Goal: Task Accomplishment & Management: Use online tool/utility

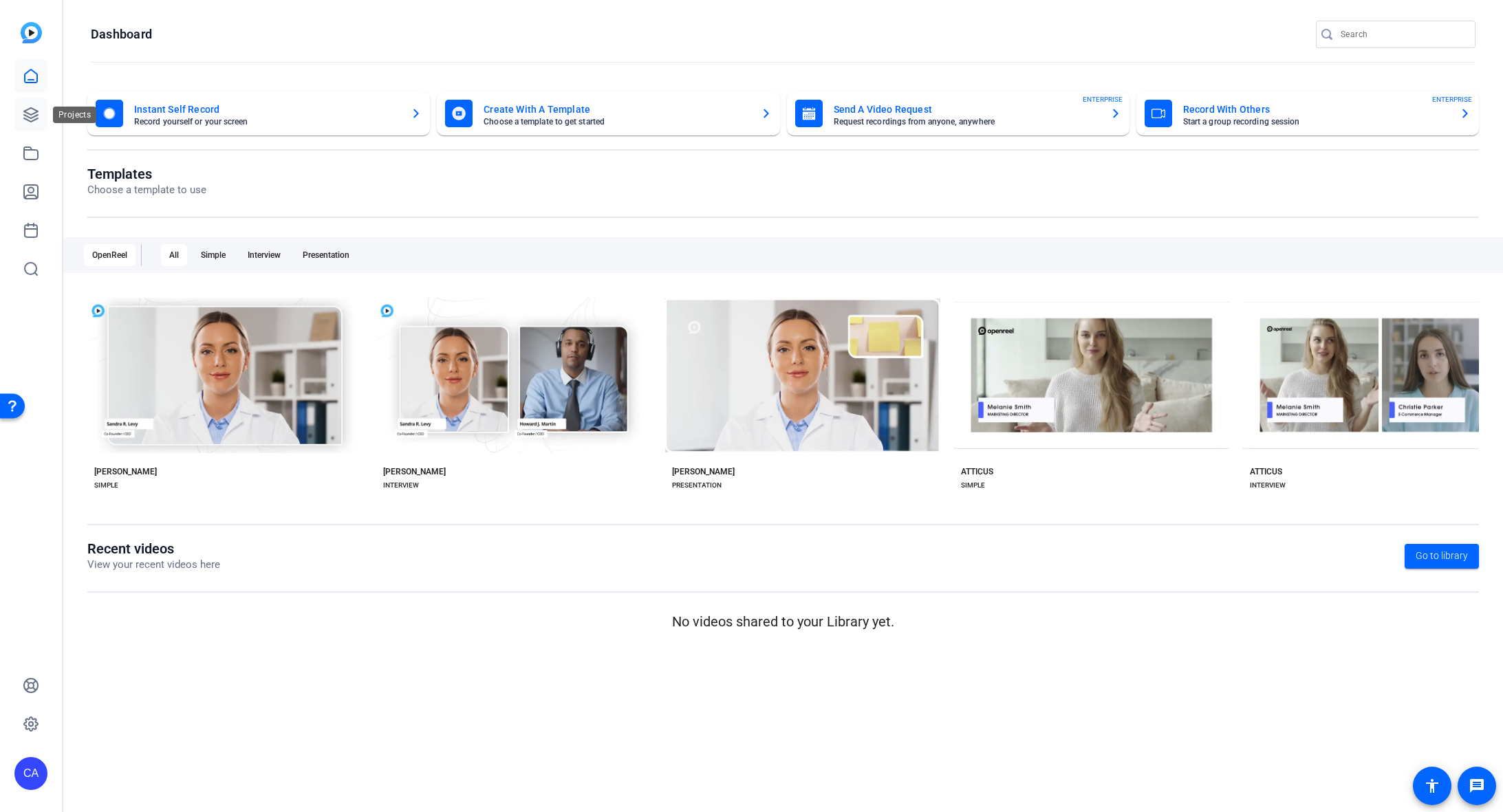
click at [32, 122] on icon at bounding box center [30, 114] width 16 height 16
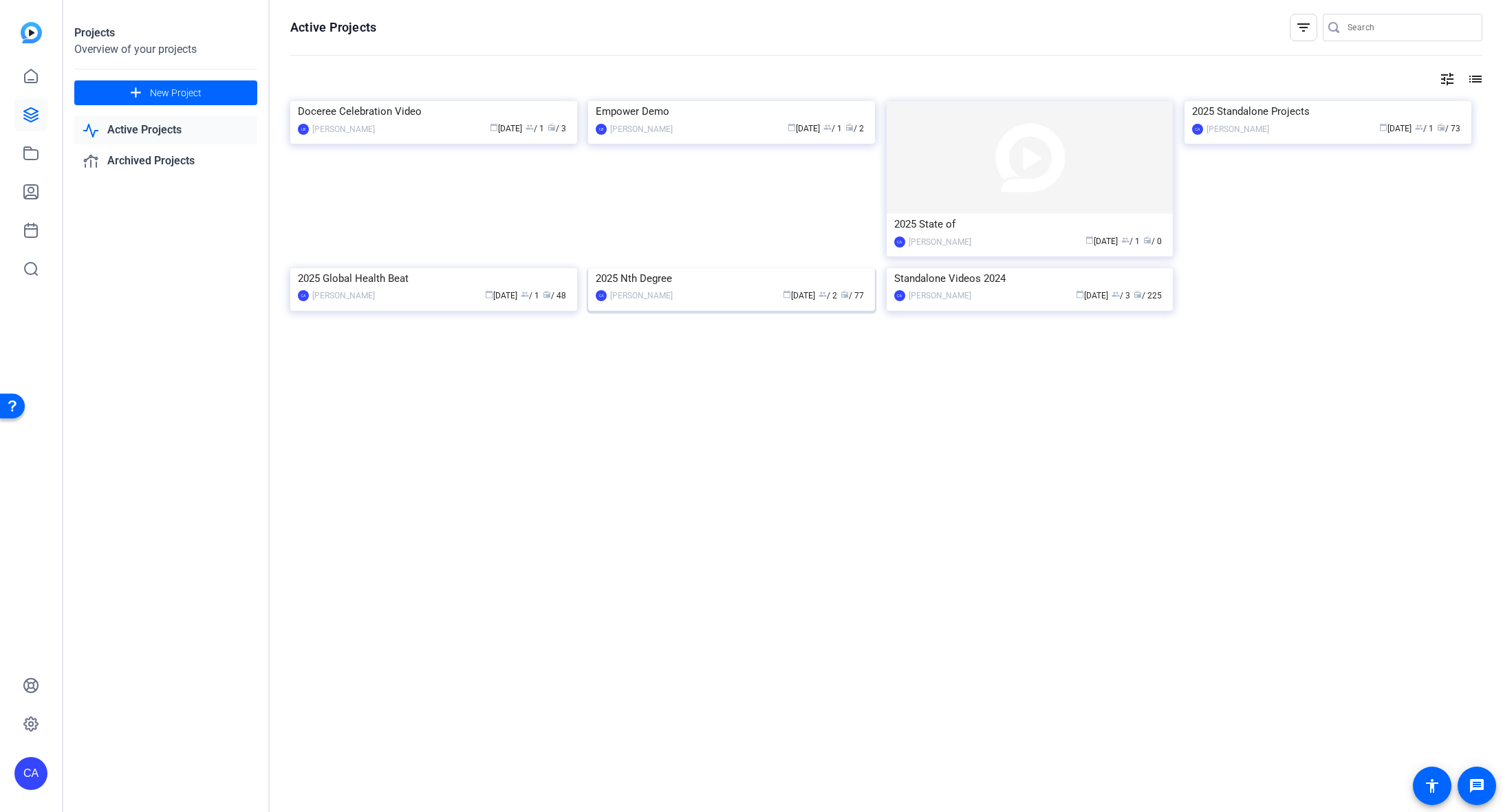
click at [685, 268] on img at bounding box center [731, 268] width 287 height 0
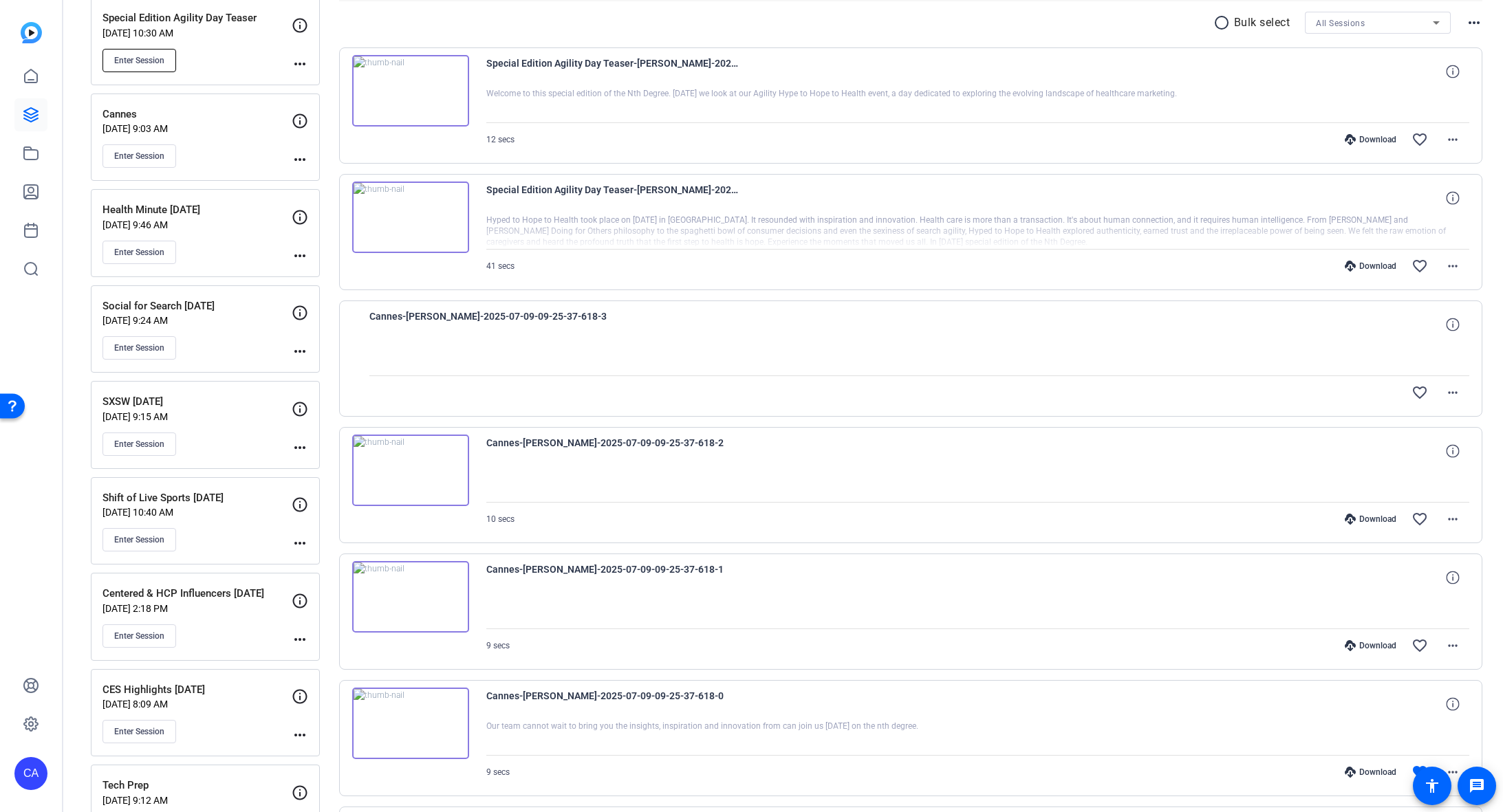
scroll to position [775, 0]
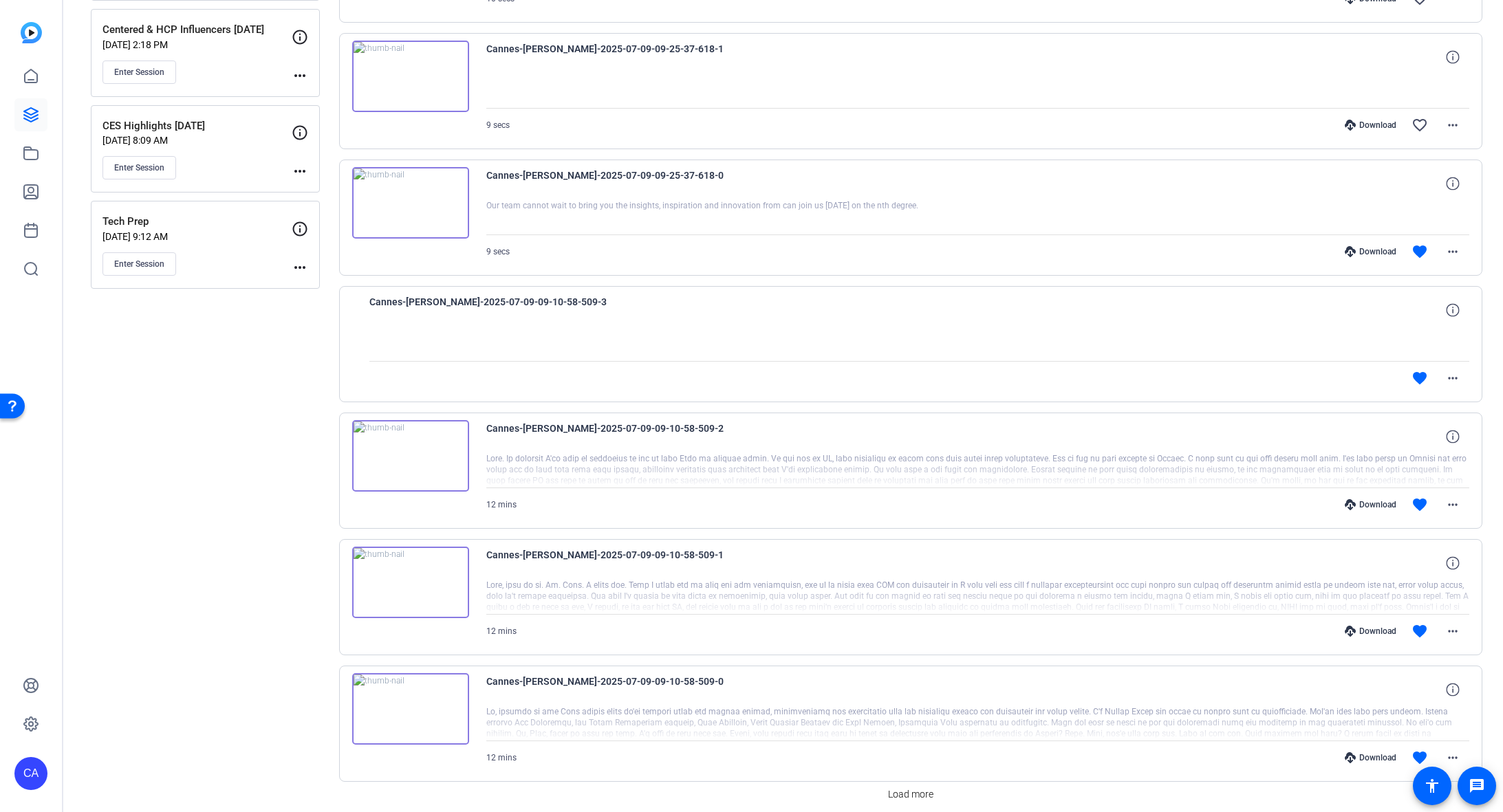
click at [295, 259] on mat-icon "more_horiz" at bounding box center [300, 267] width 16 height 16
click at [306, 275] on span "Edit Session" at bounding box center [334, 277] width 63 height 16
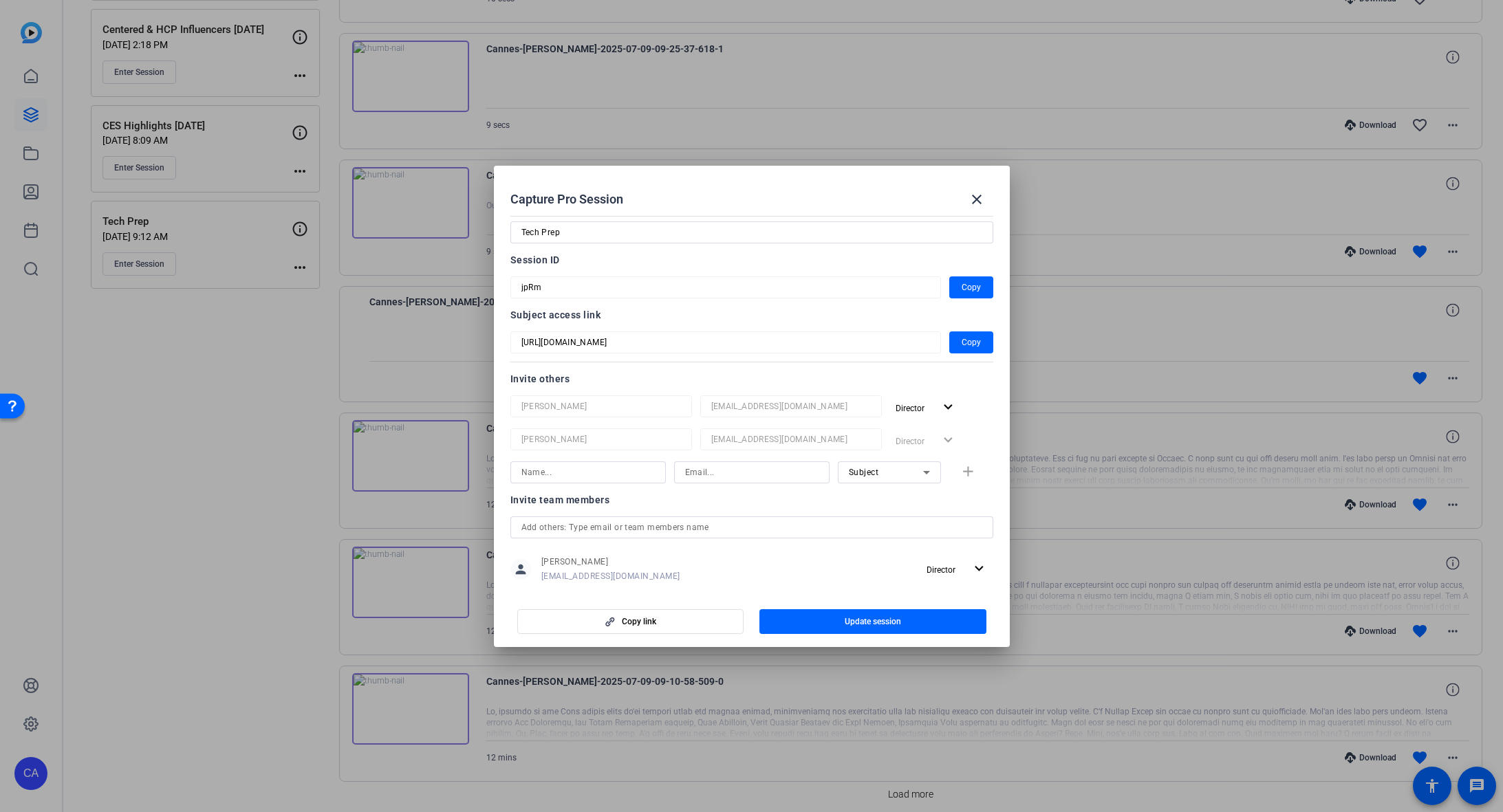
scroll to position [95, 0]
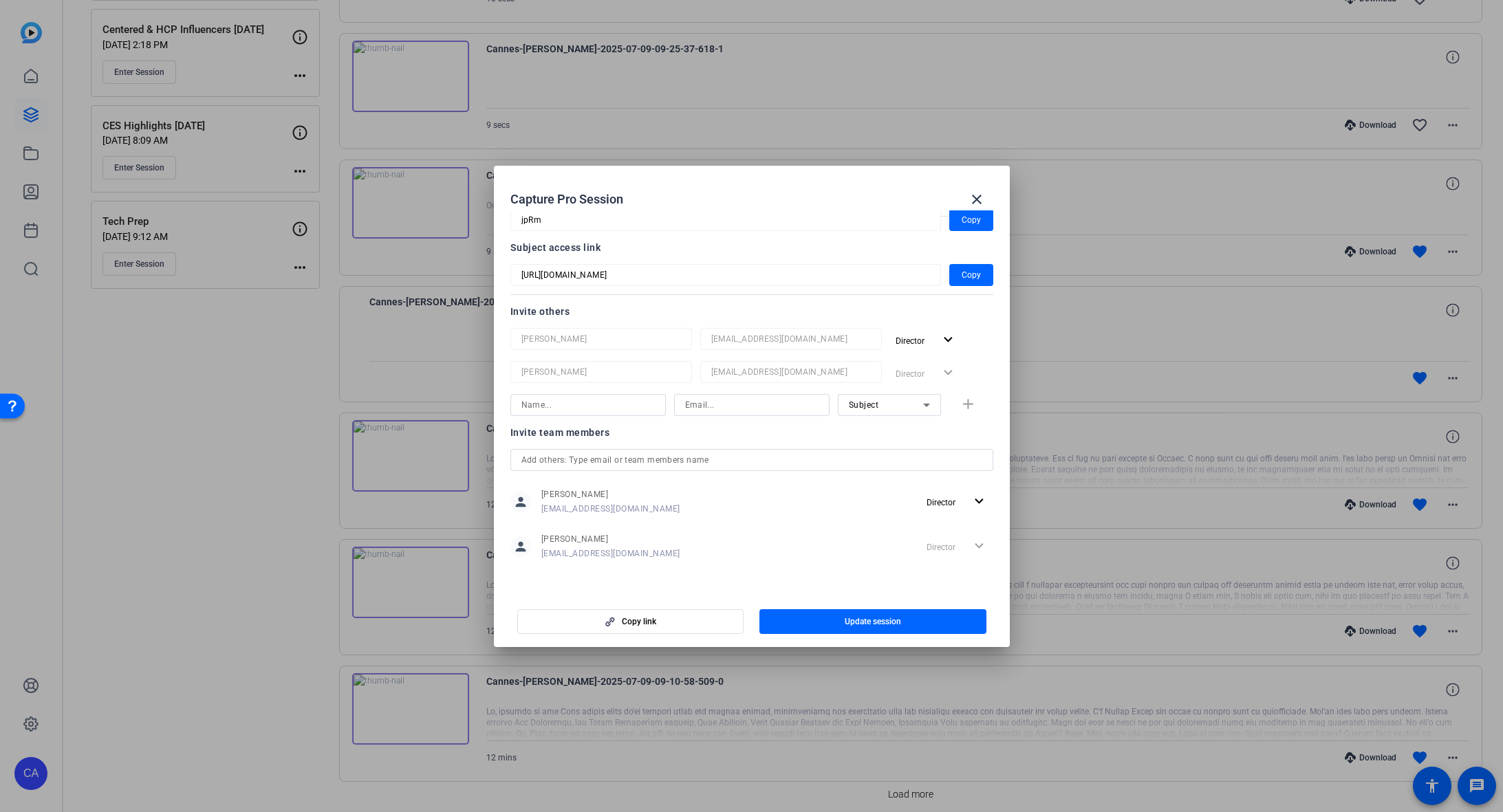
click at [613, 406] on input at bounding box center [588, 405] width 133 height 16
type input "[PERSON_NAME]"
click at [763, 413] on div at bounding box center [752, 405] width 133 height 22
click at [763, 405] on input at bounding box center [752, 405] width 133 height 16
paste input "[EMAIL_ADDRESS][DOMAIN_NAME]"
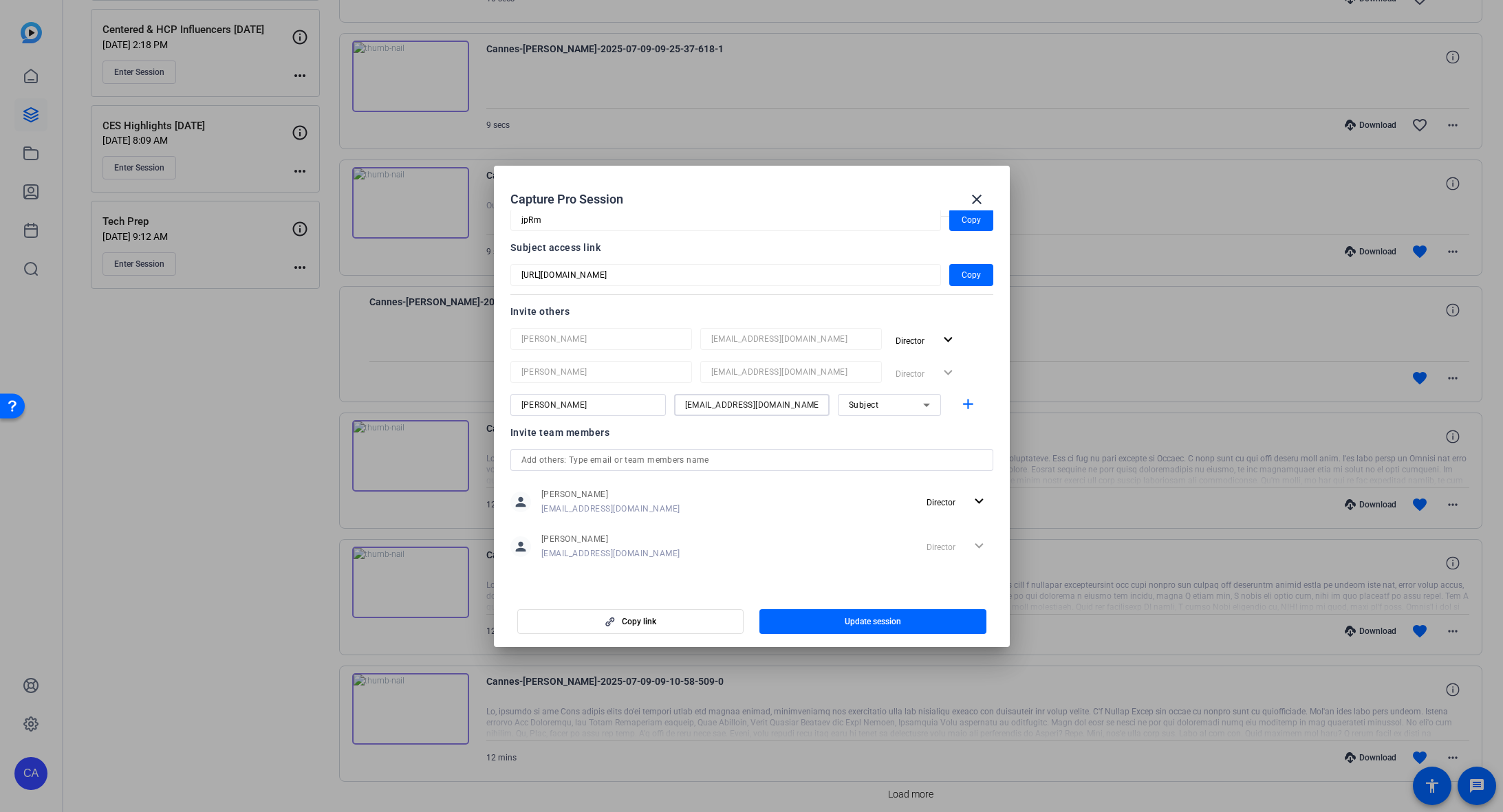
type input "[EMAIL_ADDRESS][DOMAIN_NAME]"
click at [883, 408] on div "Subject" at bounding box center [886, 404] width 74 height 17
click at [868, 451] on span "Watcher" at bounding box center [865, 453] width 33 height 16
click at [964, 411] on mat-icon "add" at bounding box center [968, 404] width 17 height 17
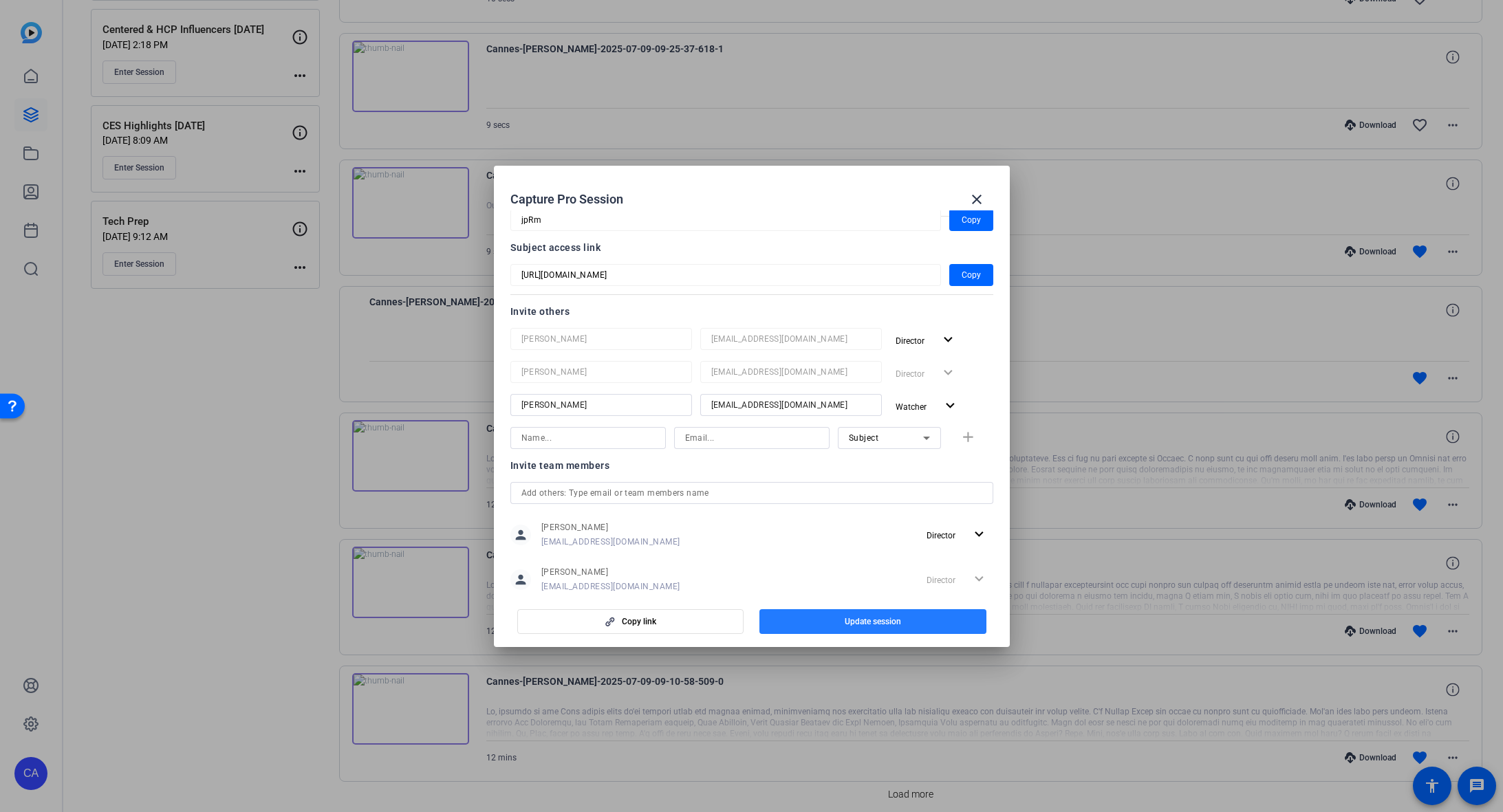
click at [904, 632] on span "button" at bounding box center [873, 622] width 227 height 33
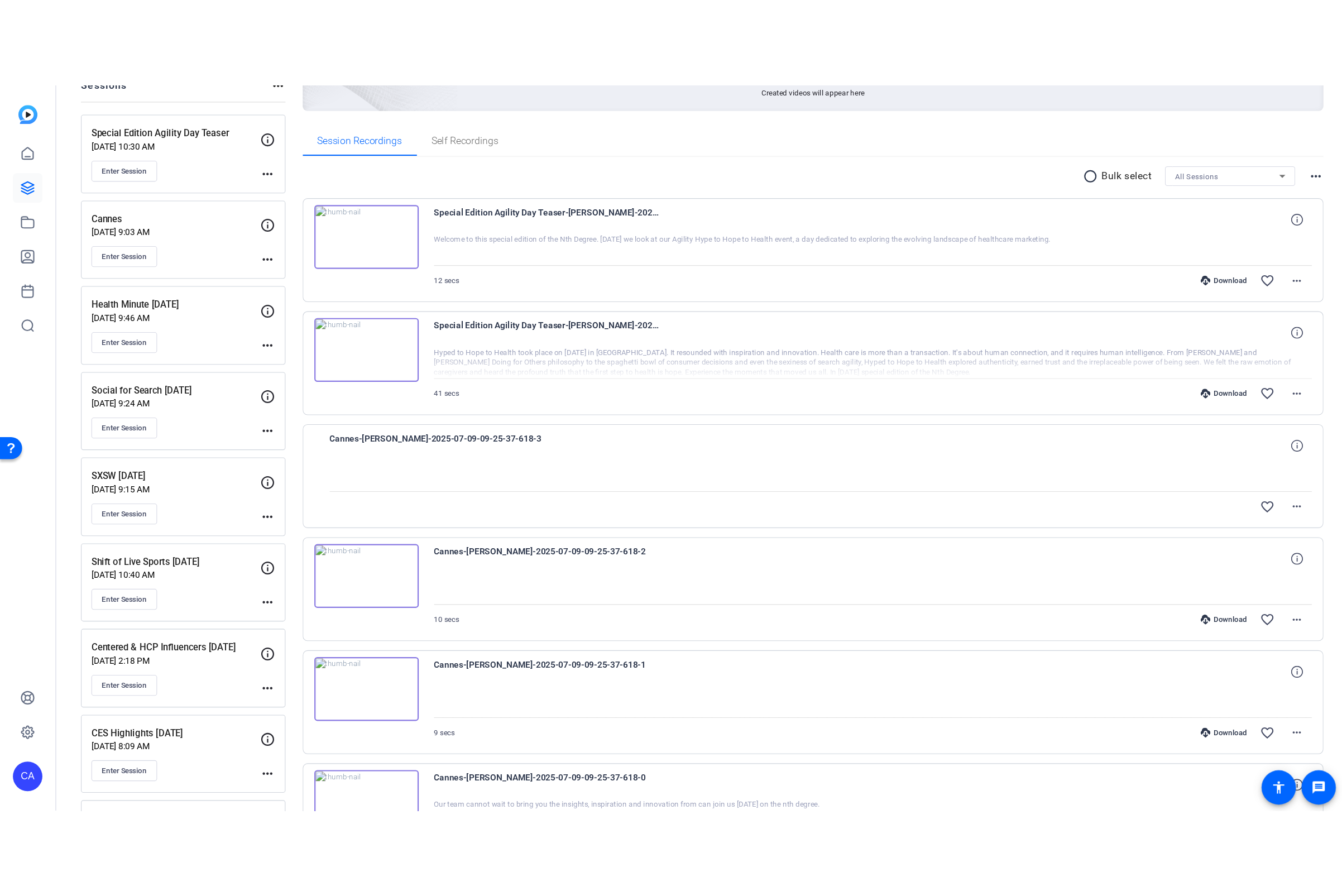
scroll to position [646, 0]
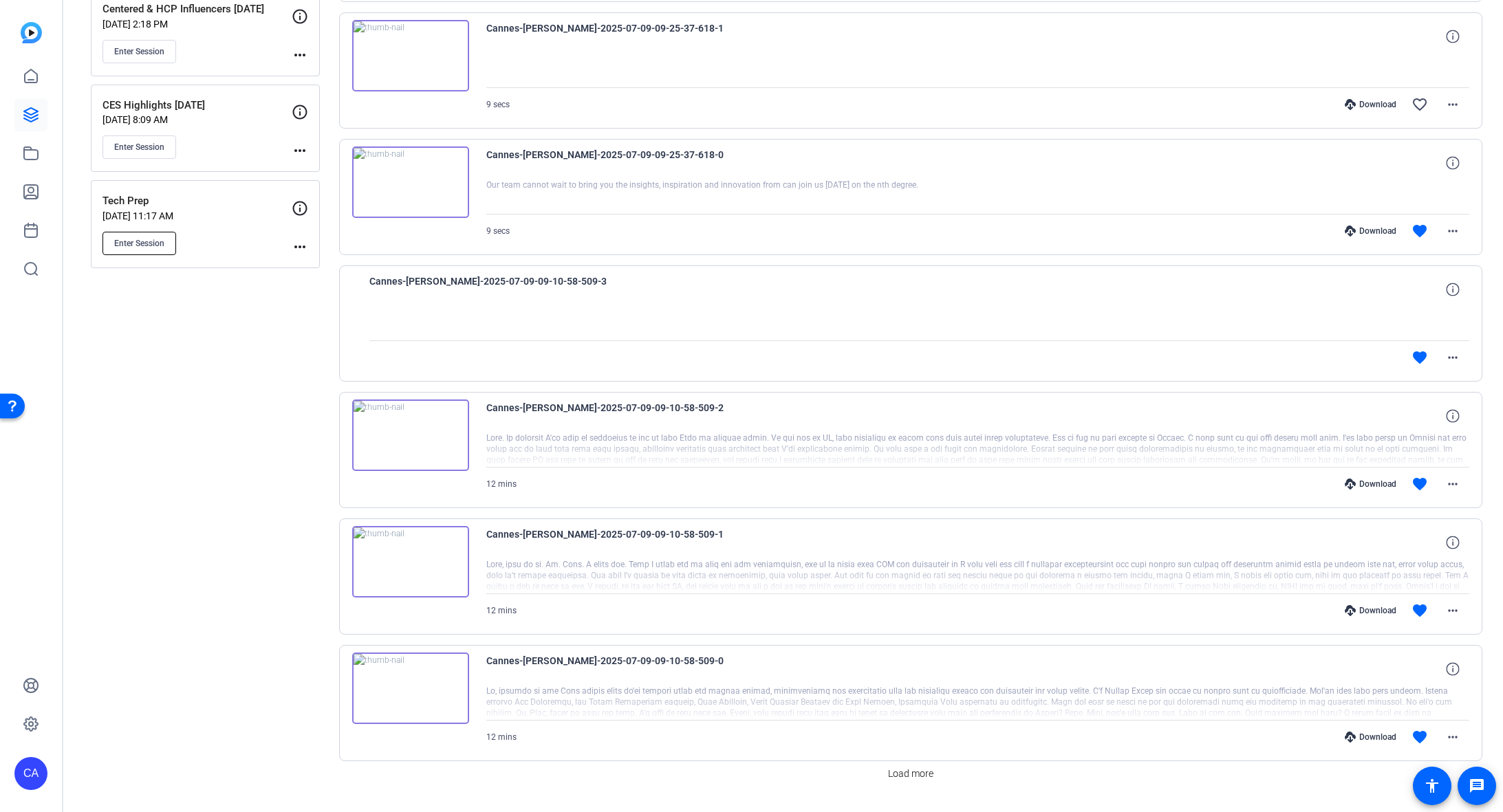
click at [139, 243] on button "Enter Session" at bounding box center [140, 243] width 73 height 23
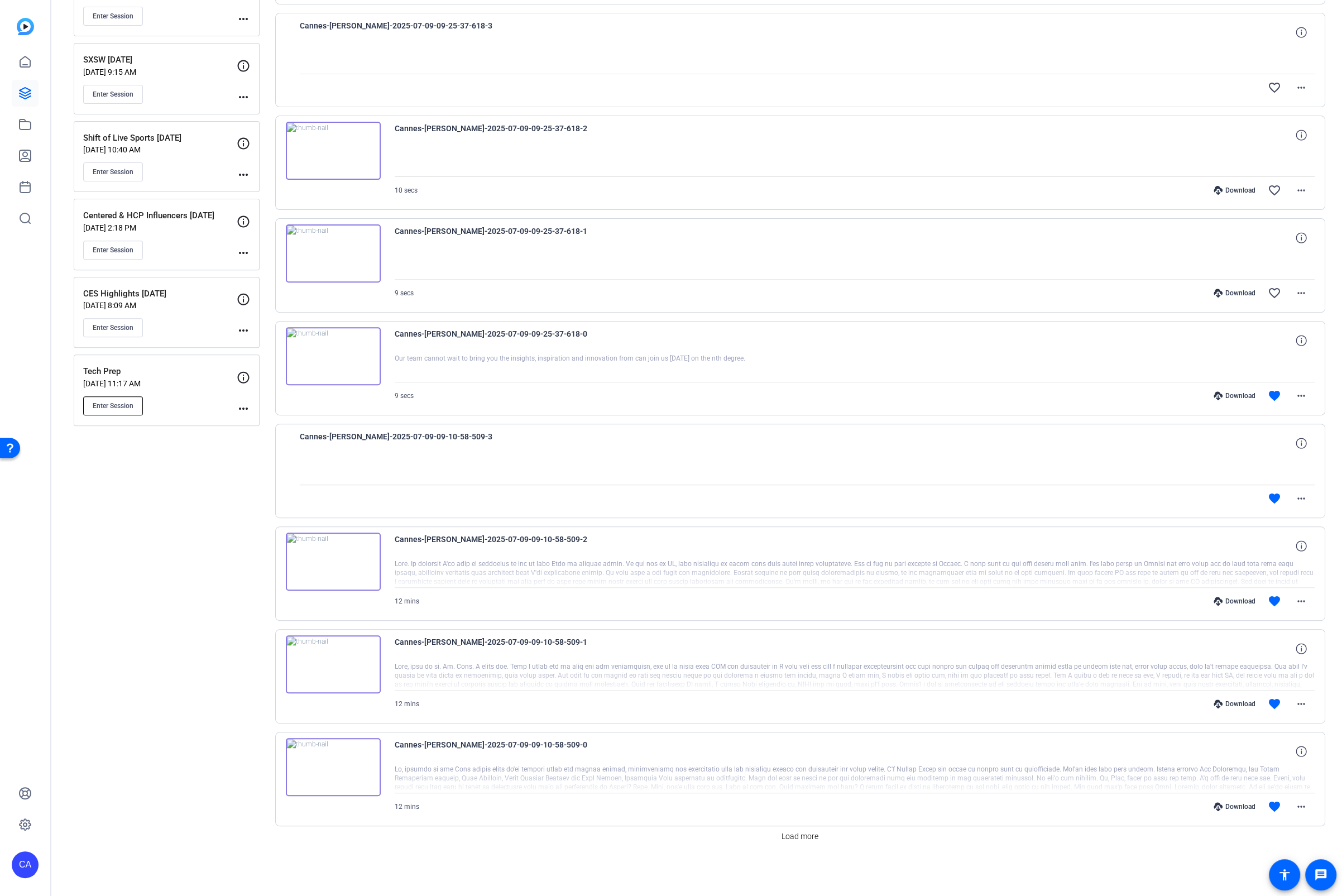
scroll to position [431, 0]
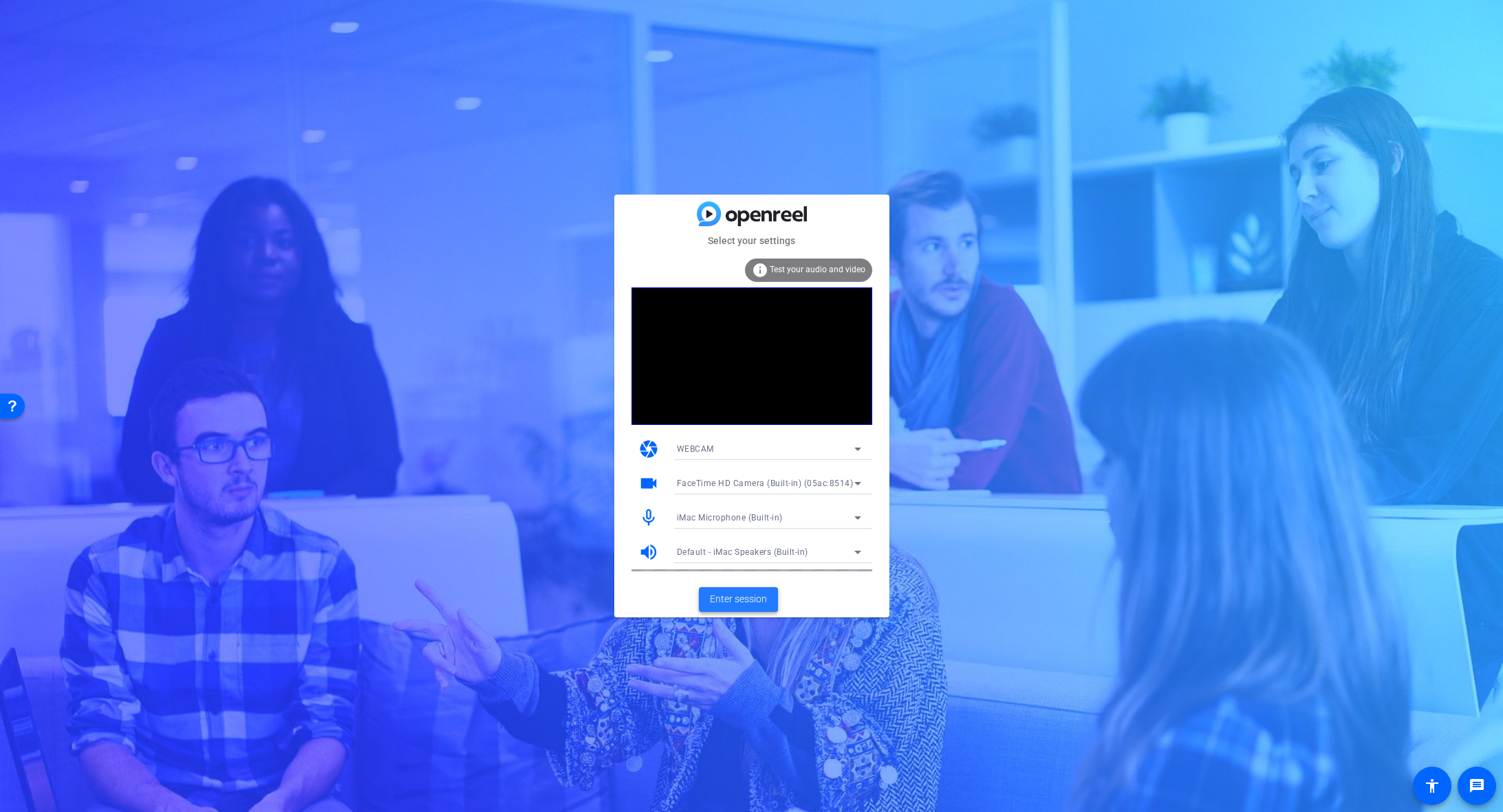
click at [759, 605] on span "Enter session" at bounding box center [739, 599] width 57 height 14
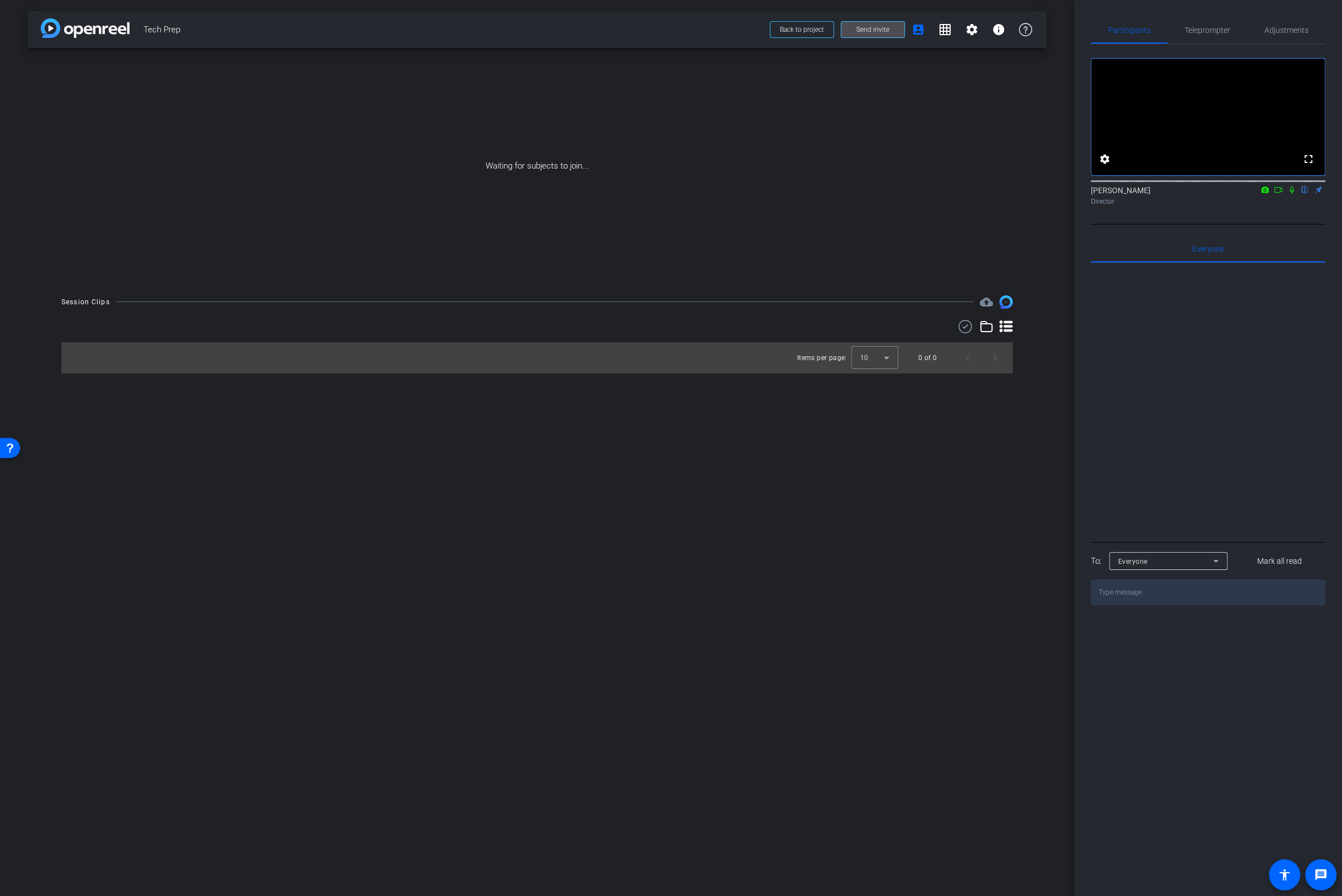
click at [874, 23] on span at bounding box center [873, 29] width 63 height 27
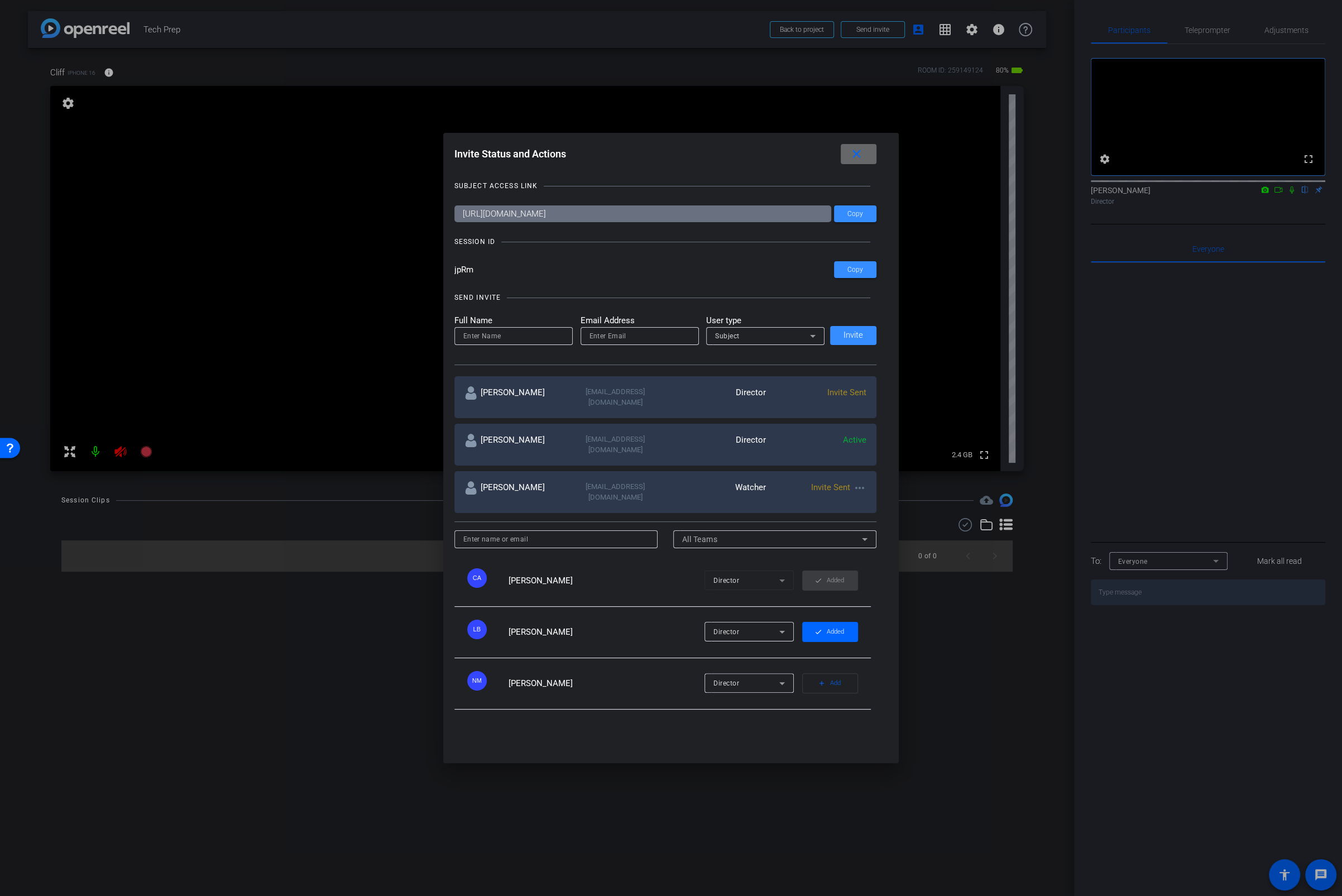
click at [864, 151] on span at bounding box center [858, 154] width 36 height 27
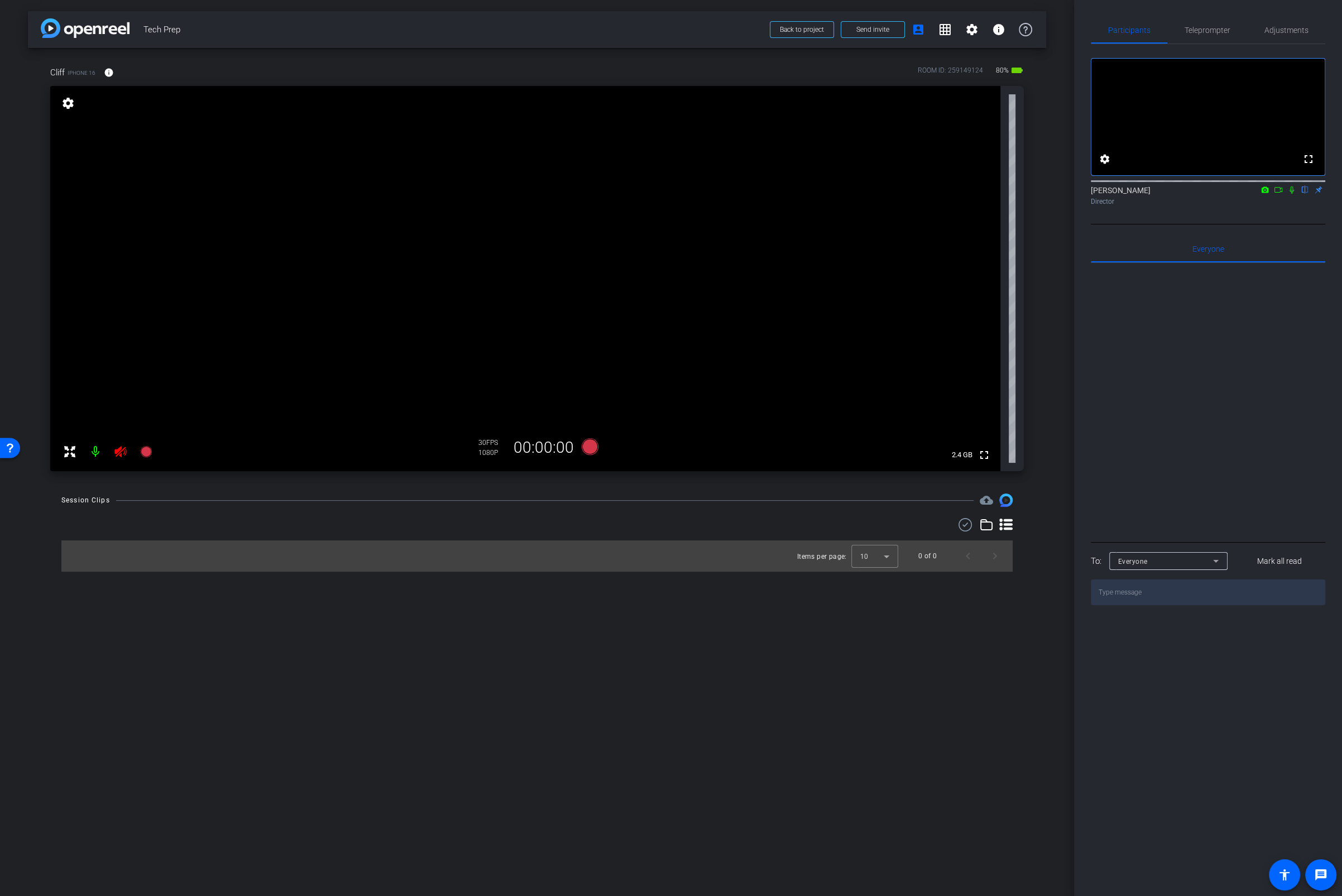
click at [120, 446] on icon at bounding box center [121, 452] width 13 height 13
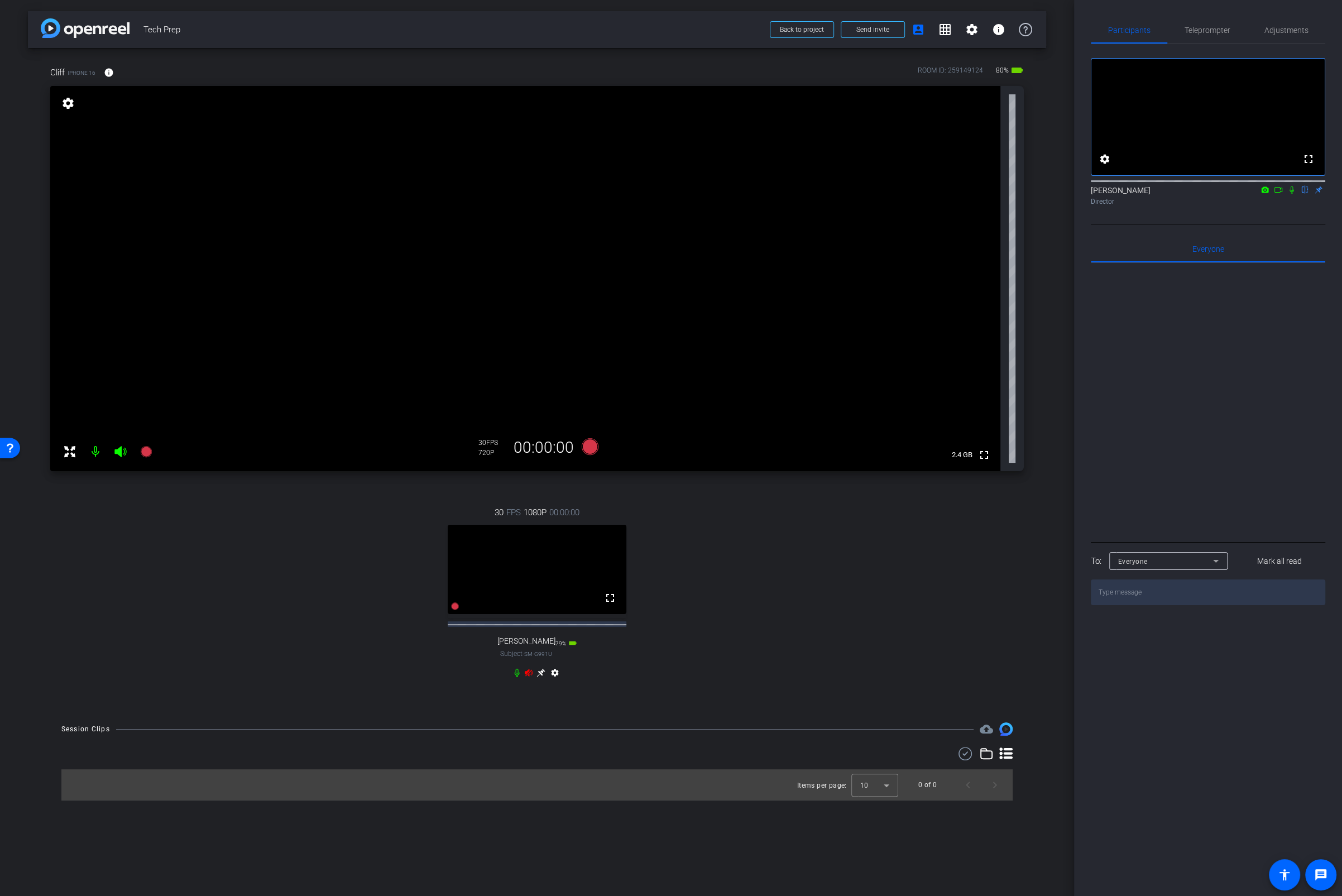
click at [526, 659] on icon at bounding box center [529, 672] width 8 height 7
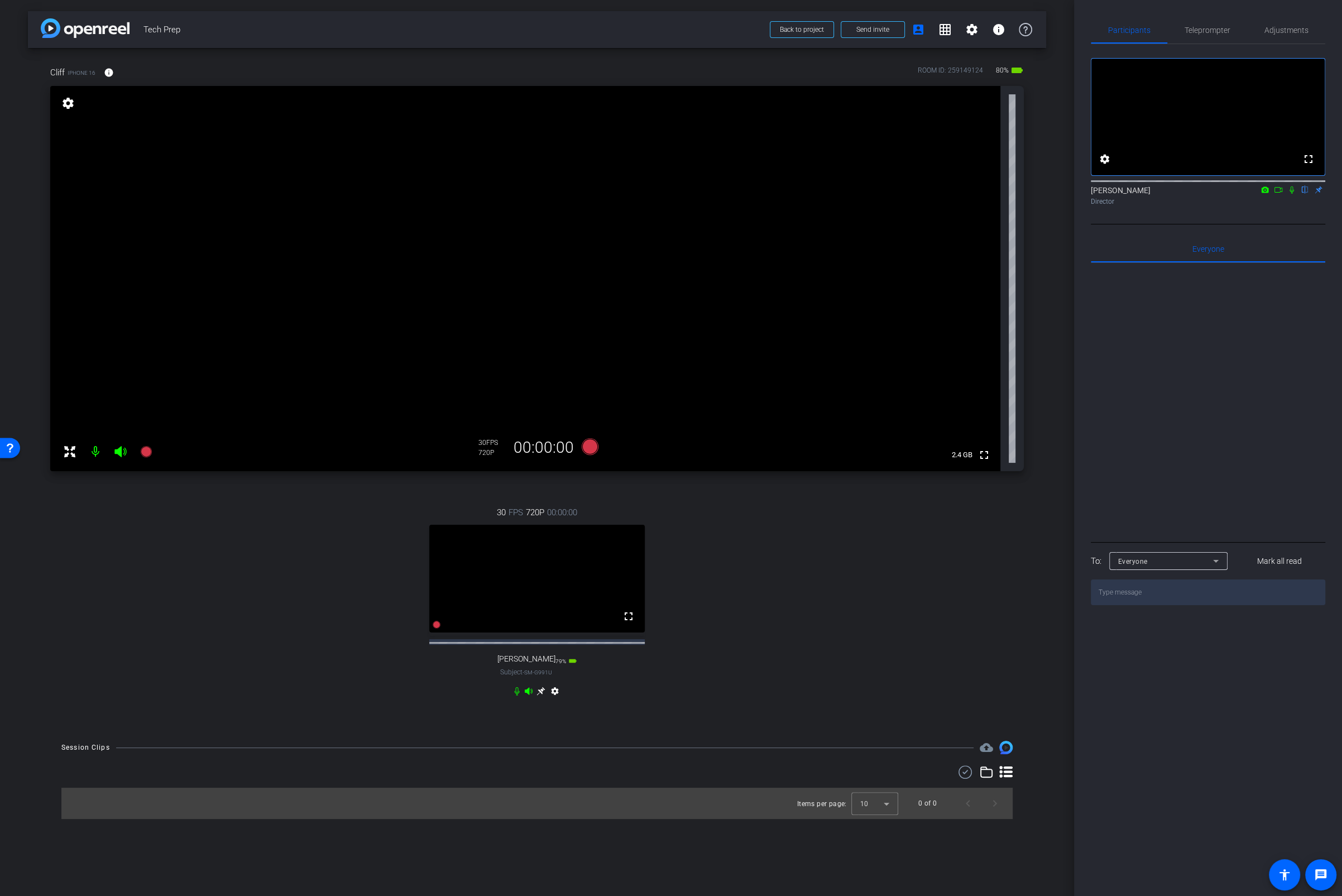
click at [531, 659] on icon at bounding box center [529, 691] width 9 height 9
click at [528, 659] on icon at bounding box center [529, 691] width 9 height 9
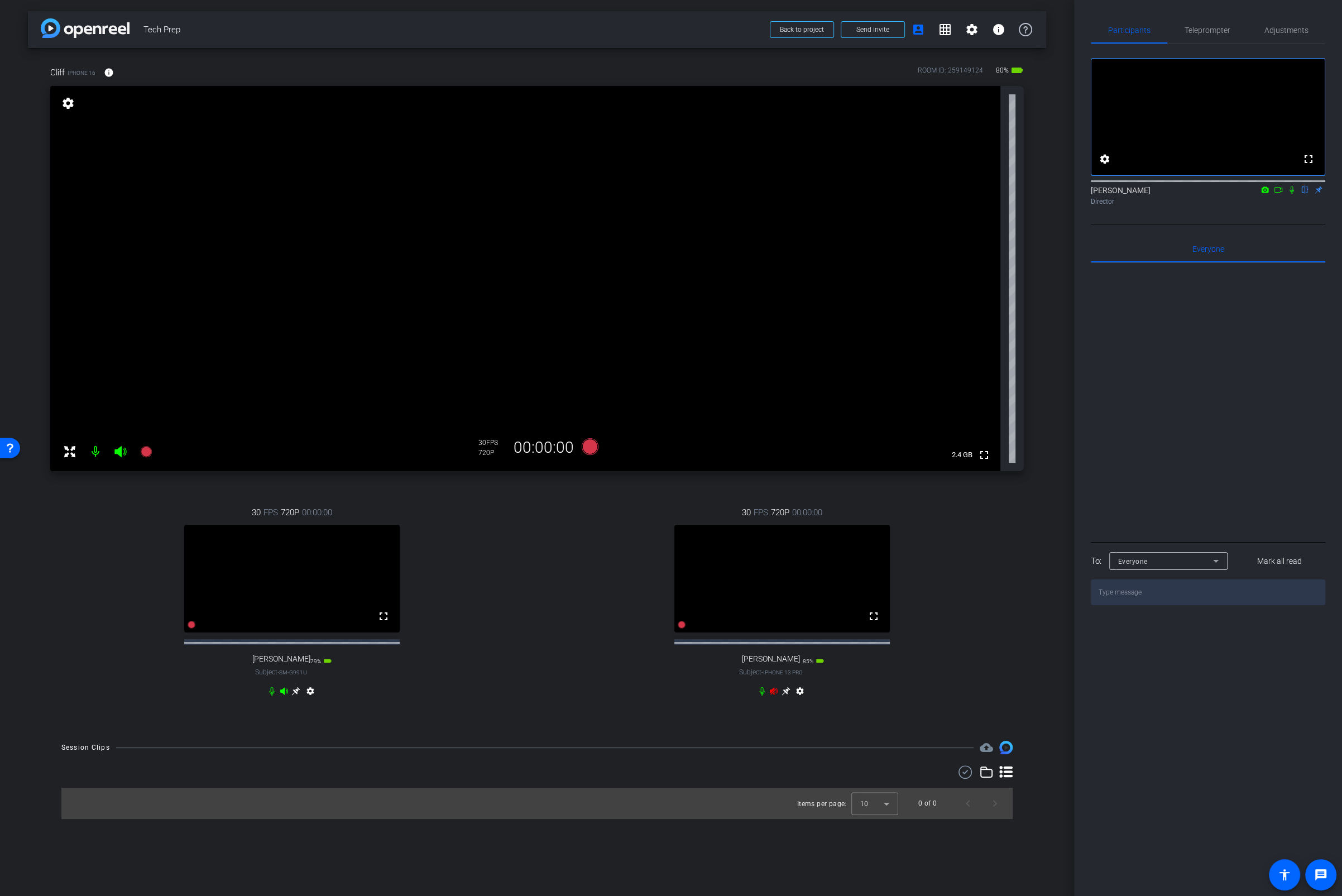
click at [770, 659] on icon at bounding box center [774, 691] width 9 height 9
click at [272, 659] on icon at bounding box center [272, 692] width 5 height 9
click at [1216, 30] on span "Teleprompter" at bounding box center [1208, 30] width 46 height 8
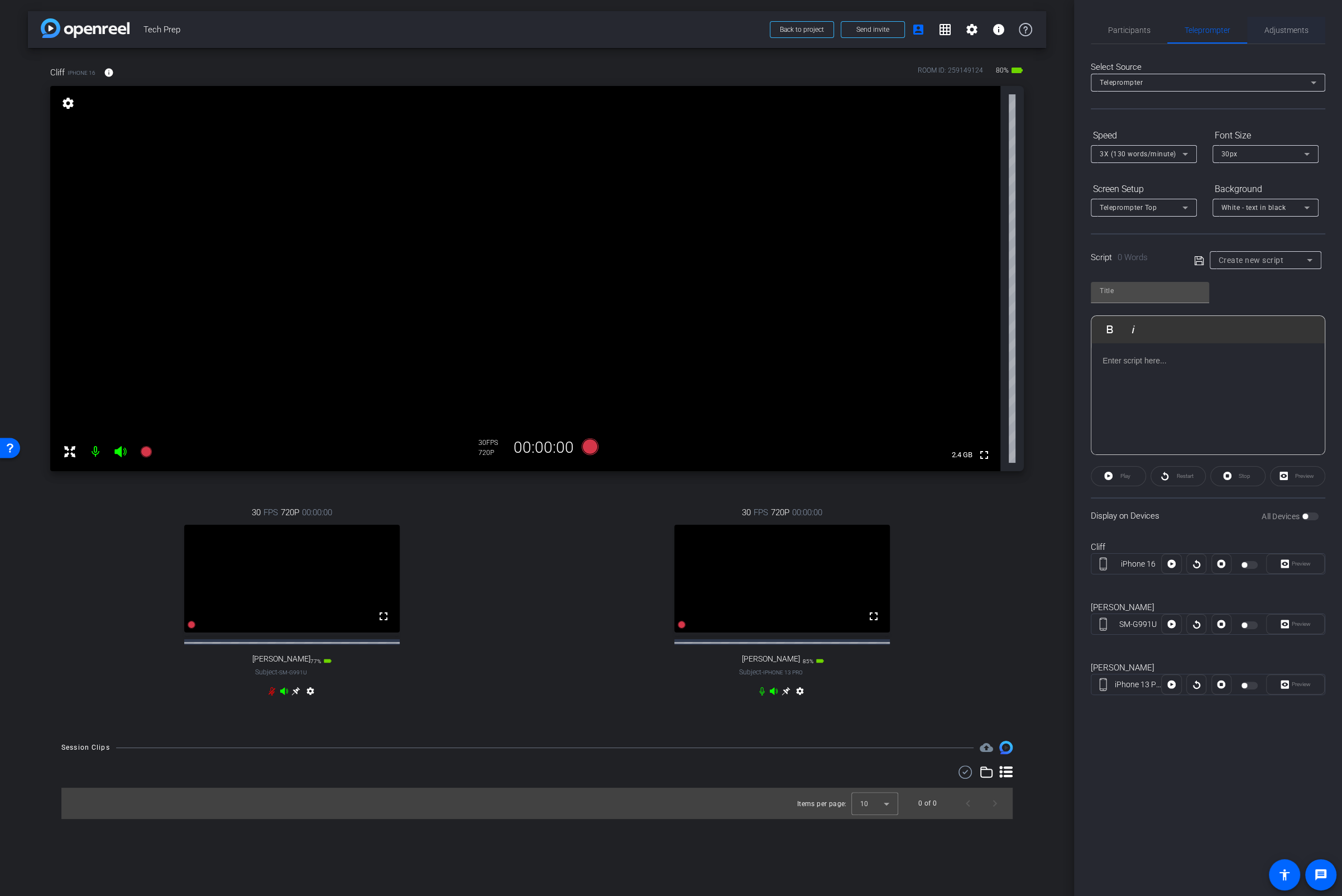
click at [1219, 35] on span "Adjustments" at bounding box center [1287, 30] width 44 height 27
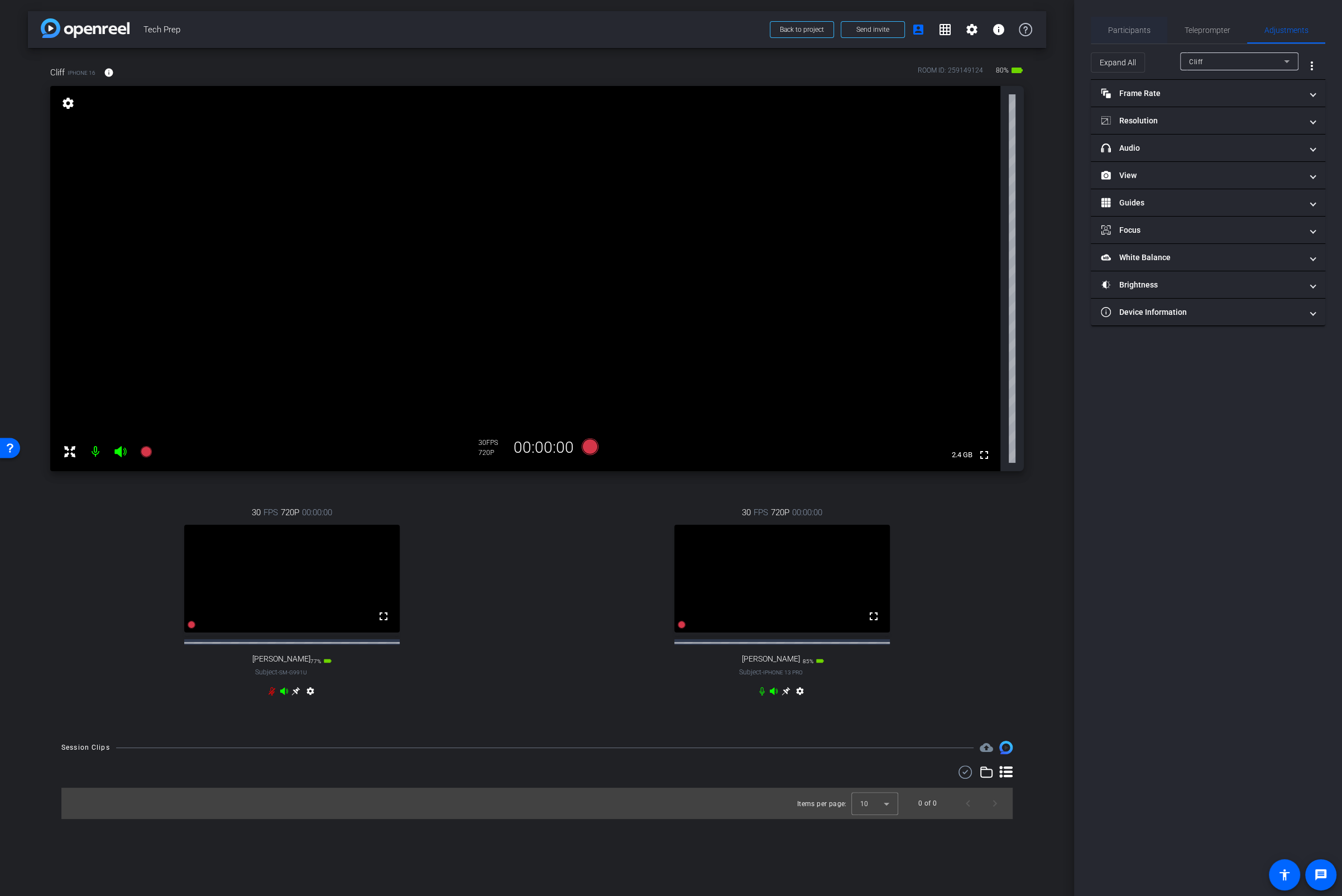
click at [1136, 21] on span "Participants" at bounding box center [1129, 30] width 42 height 27
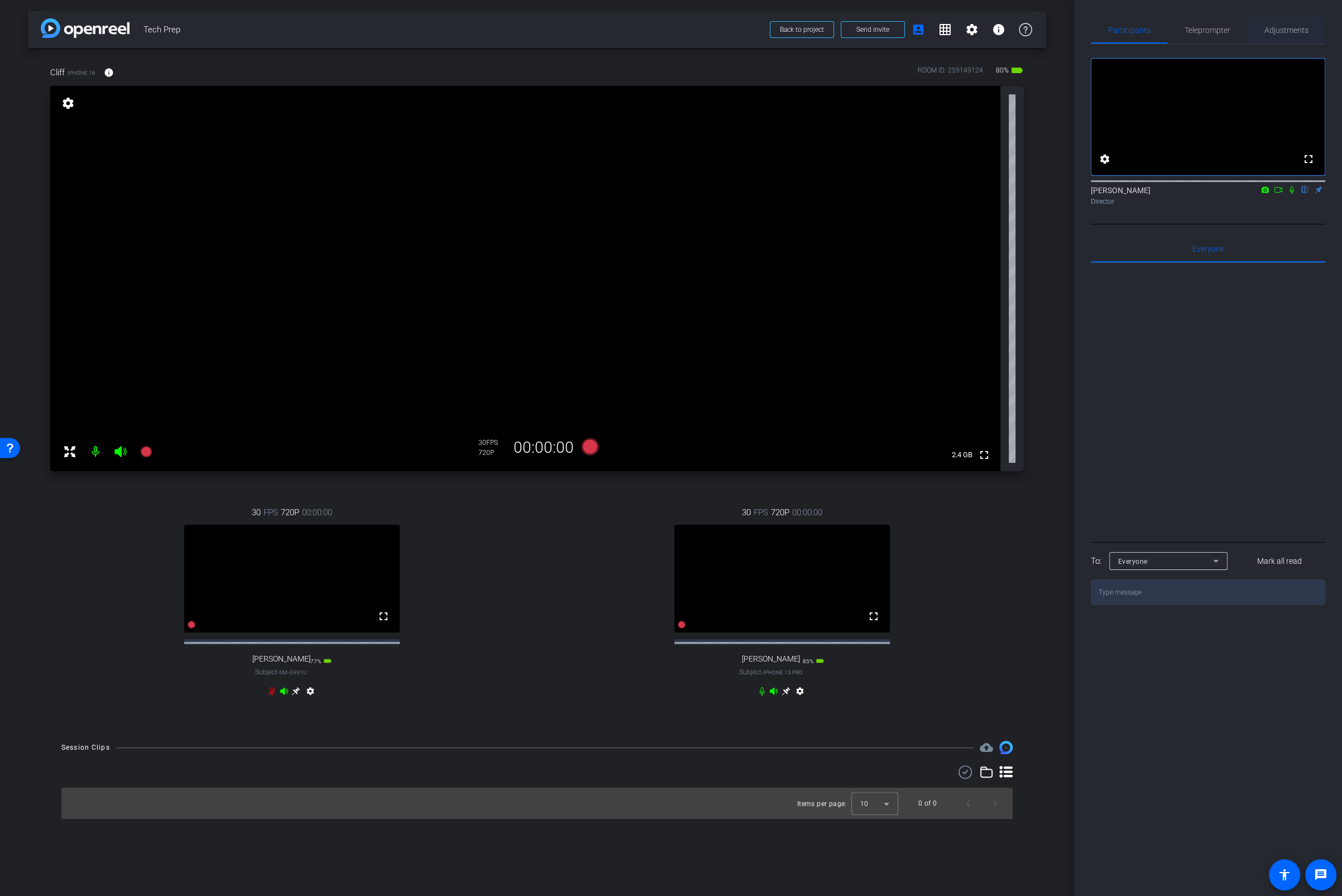
click at [1219, 30] on span "Adjustments" at bounding box center [1287, 30] width 44 height 8
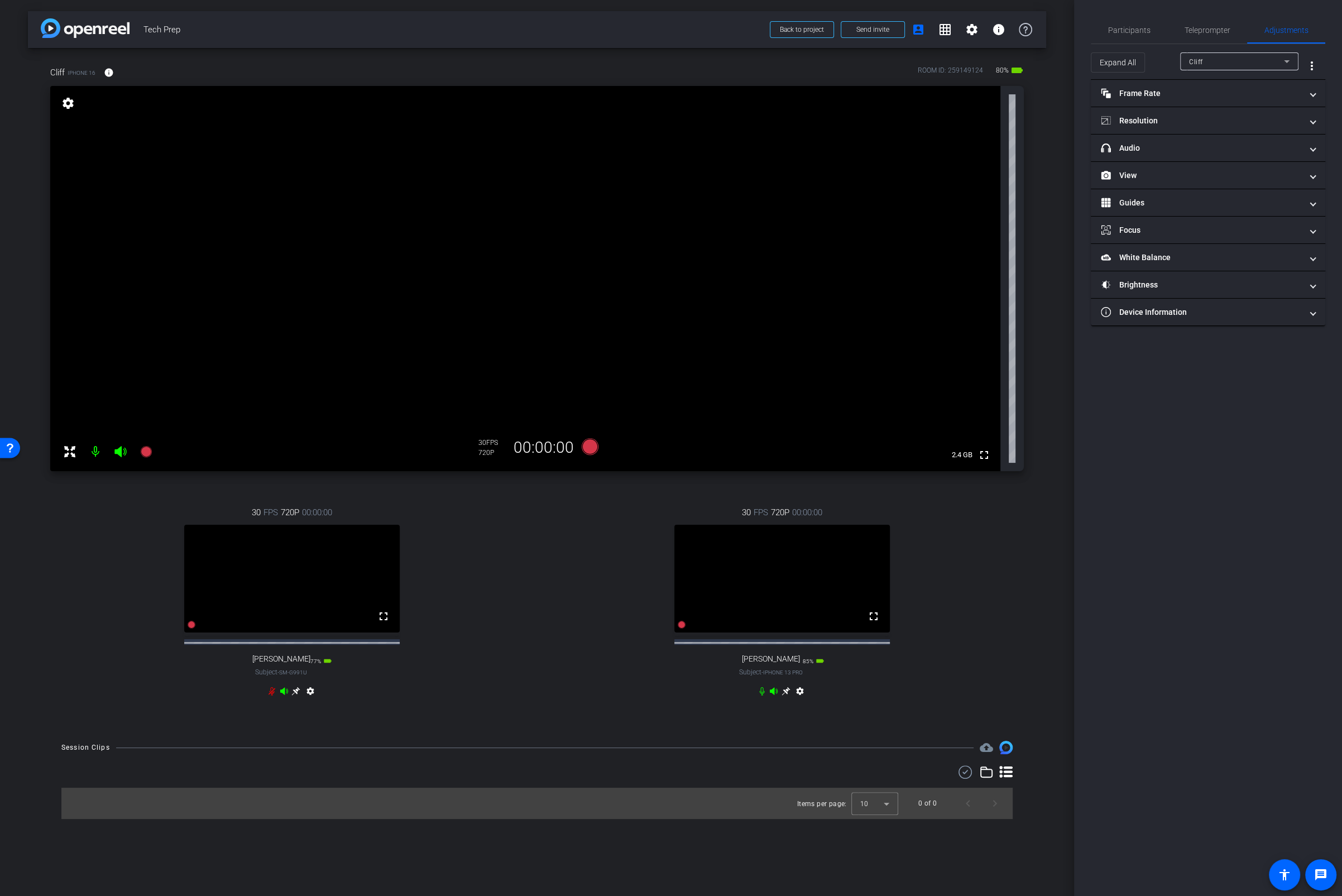
click at [1205, 60] on div "Cliff" at bounding box center [1237, 61] width 95 height 14
click at [1219, 62] on div "Cliff" at bounding box center [1237, 61] width 95 height 14
click at [1154, 142] on mat-panel-title "headphone icon Audio" at bounding box center [1201, 148] width 201 height 12
click at [1218, 185] on span "button" at bounding box center [1210, 185] width 17 height 8
click at [1214, 207] on span "Internal Camera Mic" at bounding box center [1236, 208] width 67 height 8
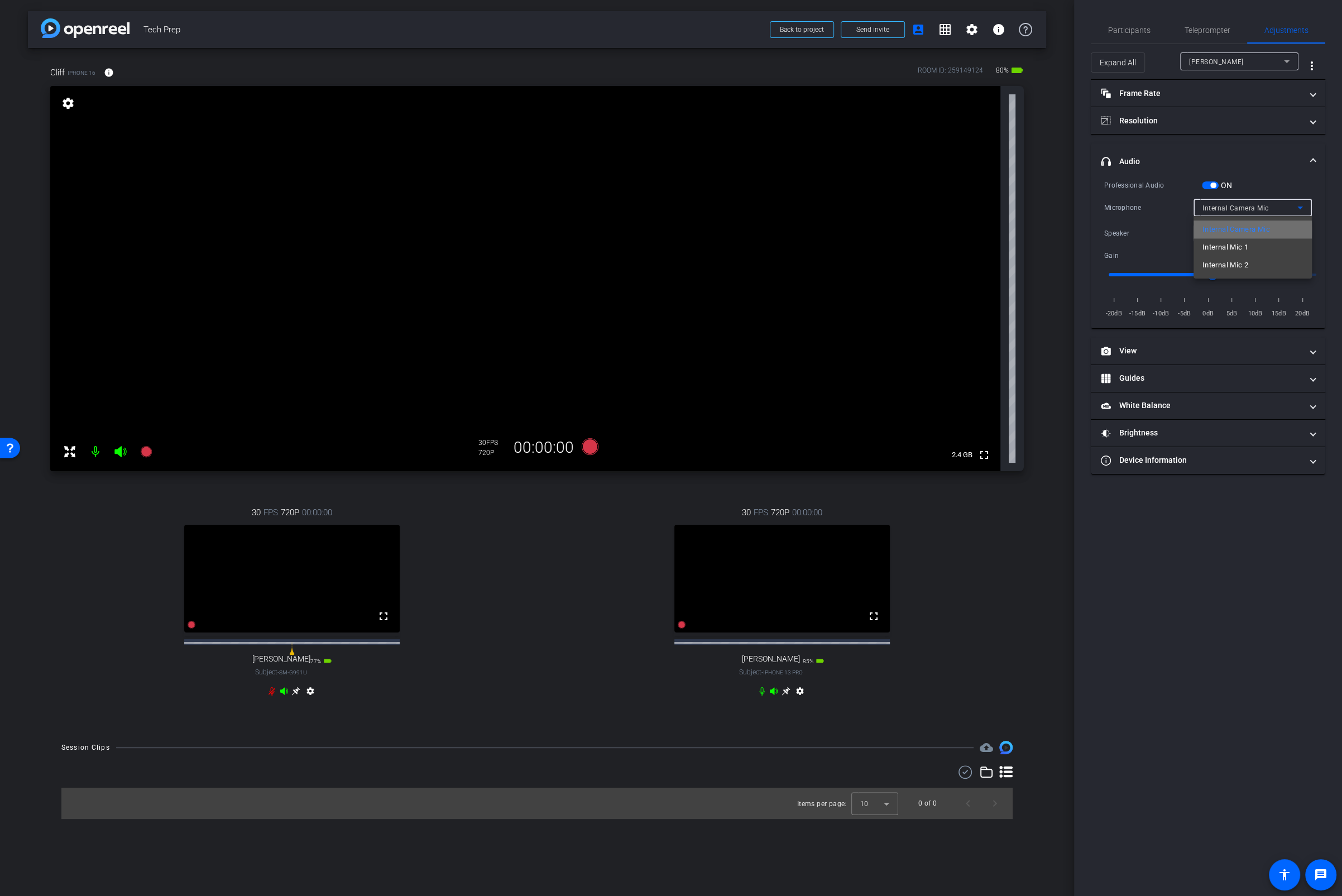
click at [1219, 230] on span "Internal Camera Mic" at bounding box center [1236, 229] width 68 height 13
click at [1219, 231] on span "Device Speaker" at bounding box center [1227, 233] width 49 height 8
click at [1219, 256] on span "Device Speaker" at bounding box center [1229, 254] width 52 height 13
click at [269, 659] on icon at bounding box center [272, 691] width 9 height 9
click at [762, 659] on div "settings" at bounding box center [782, 693] width 49 height 13
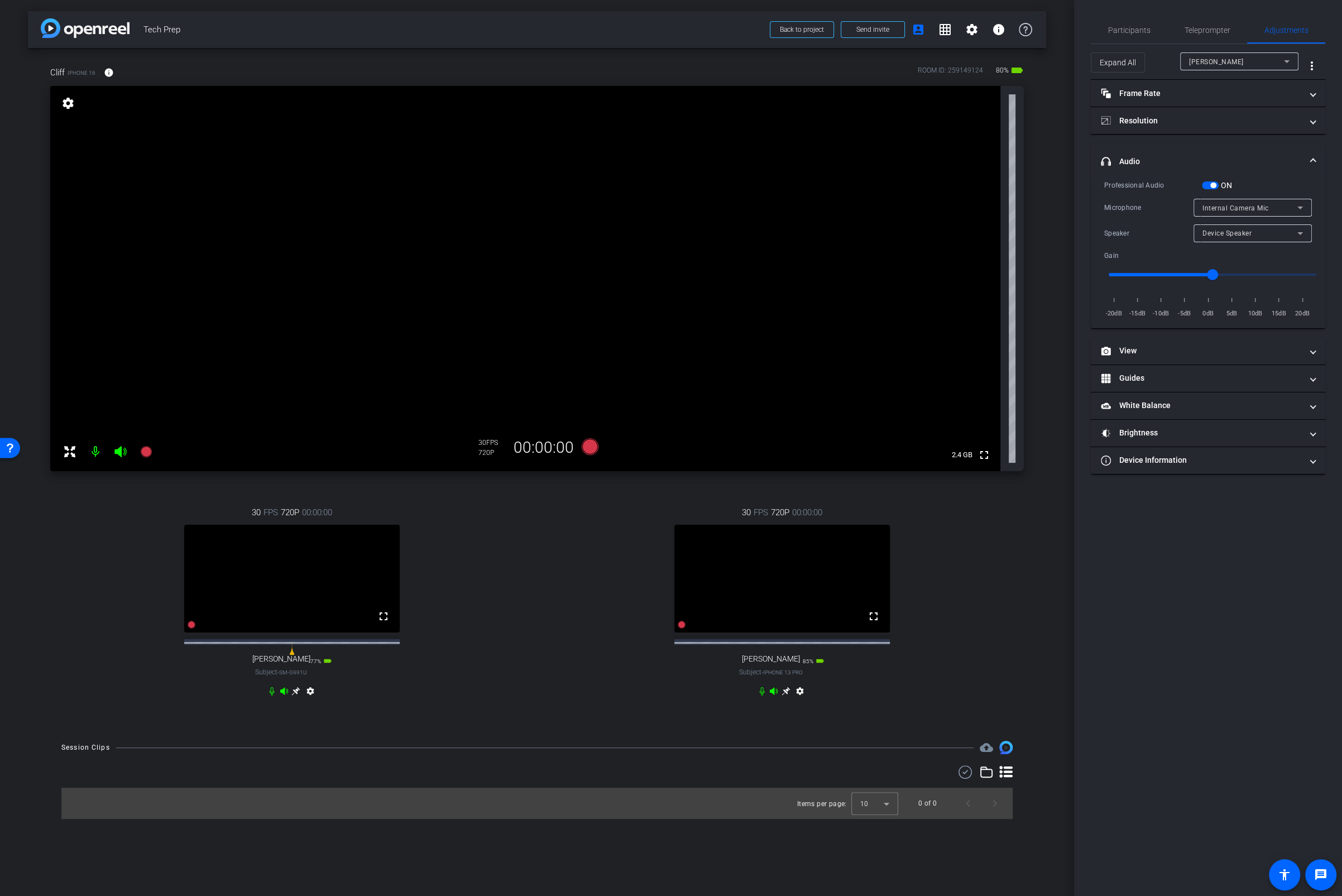
click at [762, 659] on icon at bounding box center [762, 691] width 9 height 9
click at [773, 659] on icon at bounding box center [773, 691] width 8 height 7
click at [772, 659] on icon at bounding box center [773, 691] width 8 height 7
click at [273, 659] on icon at bounding box center [272, 692] width 5 height 9
click at [1219, 211] on span "Internal Camera Mic" at bounding box center [1236, 208] width 67 height 8
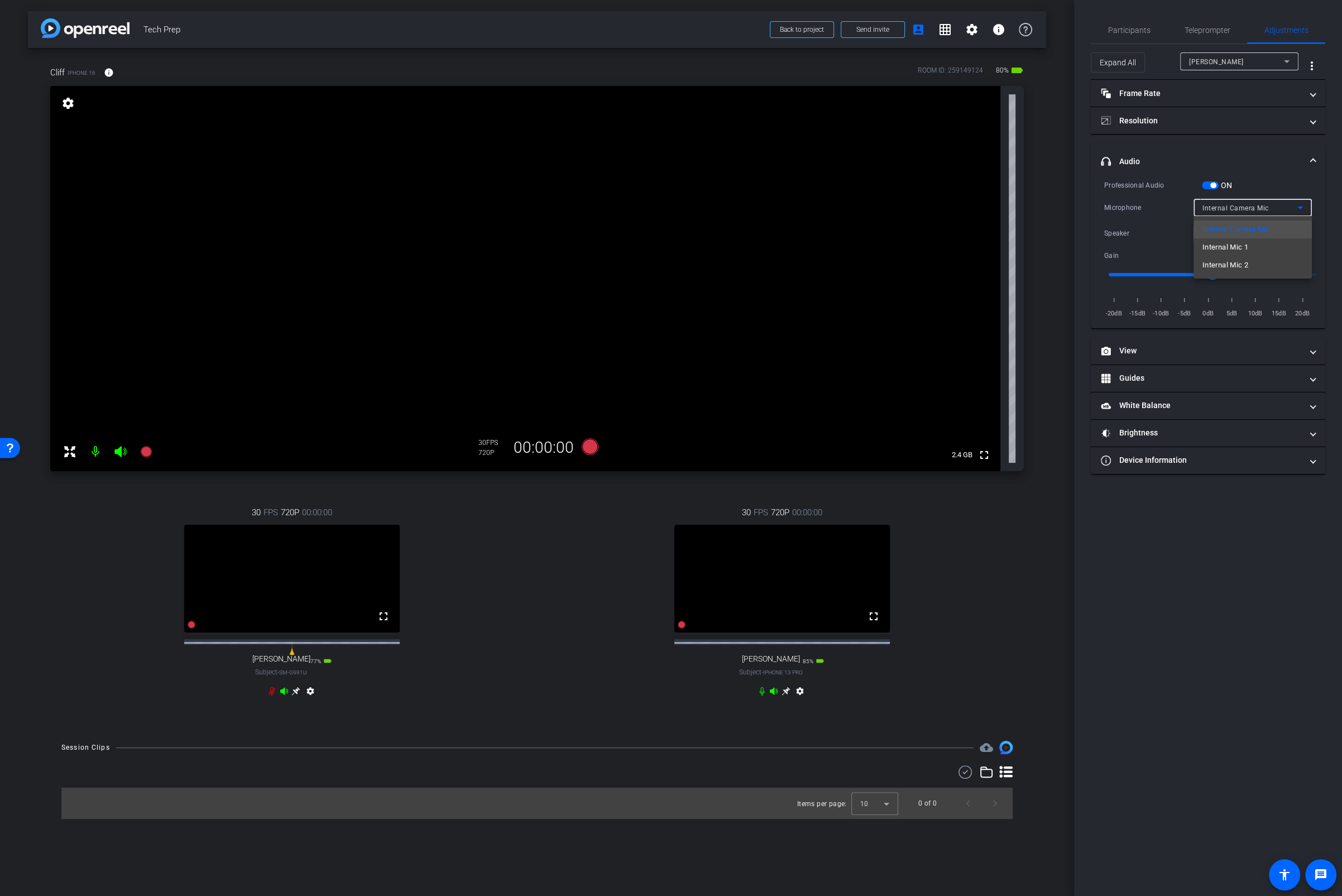
click at [1109, 618] on div at bounding box center [671, 448] width 1342 height 896
click at [1219, 659] on span at bounding box center [1321, 874] width 27 height 27
type input "1000"
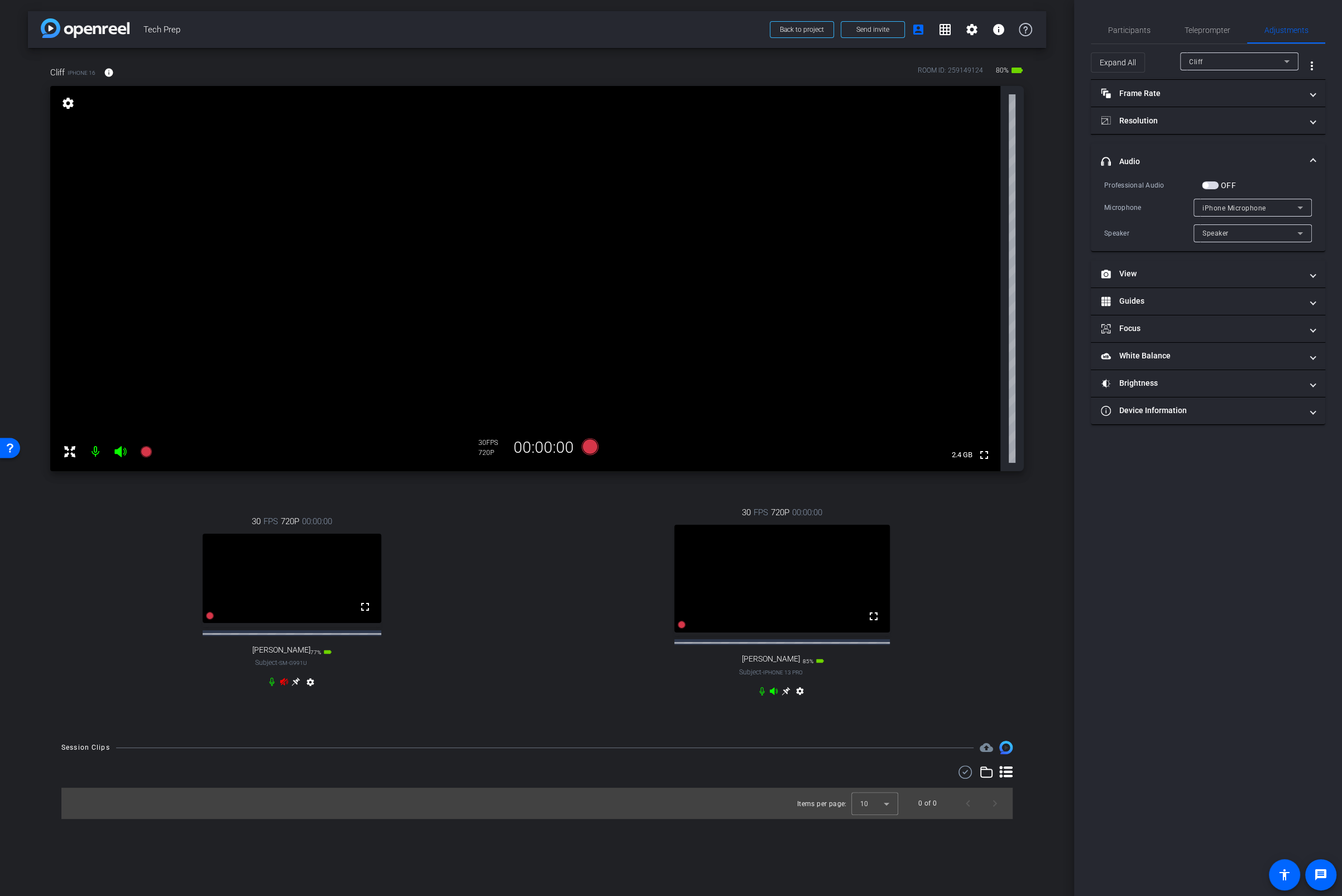
click at [285, 659] on icon at bounding box center [284, 682] width 9 height 9
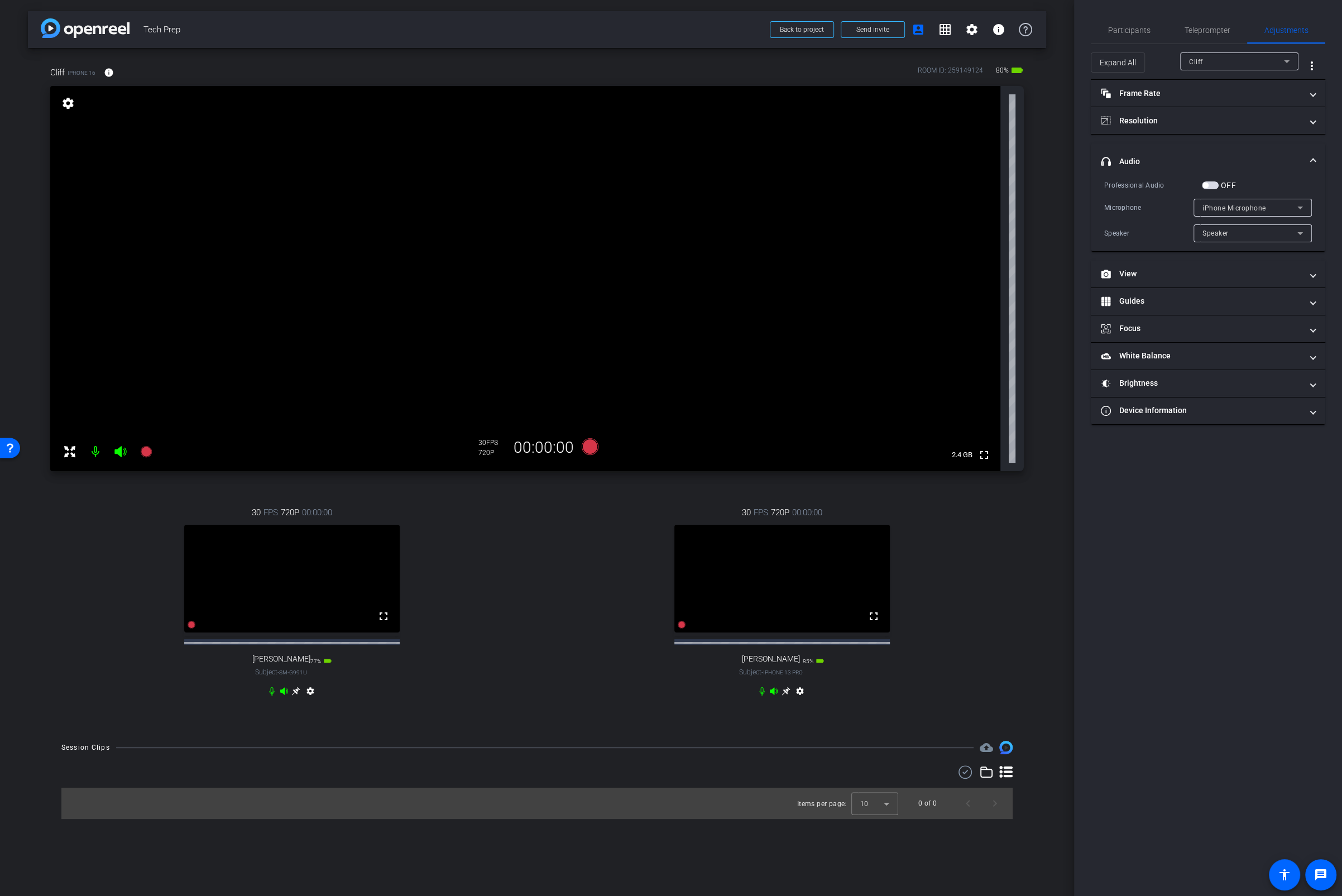
click at [766, 659] on div "settings" at bounding box center [782, 693] width 49 height 13
click at [762, 659] on icon at bounding box center [762, 692] width 5 height 9
click at [1212, 182] on span "button" at bounding box center [1210, 185] width 17 height 8
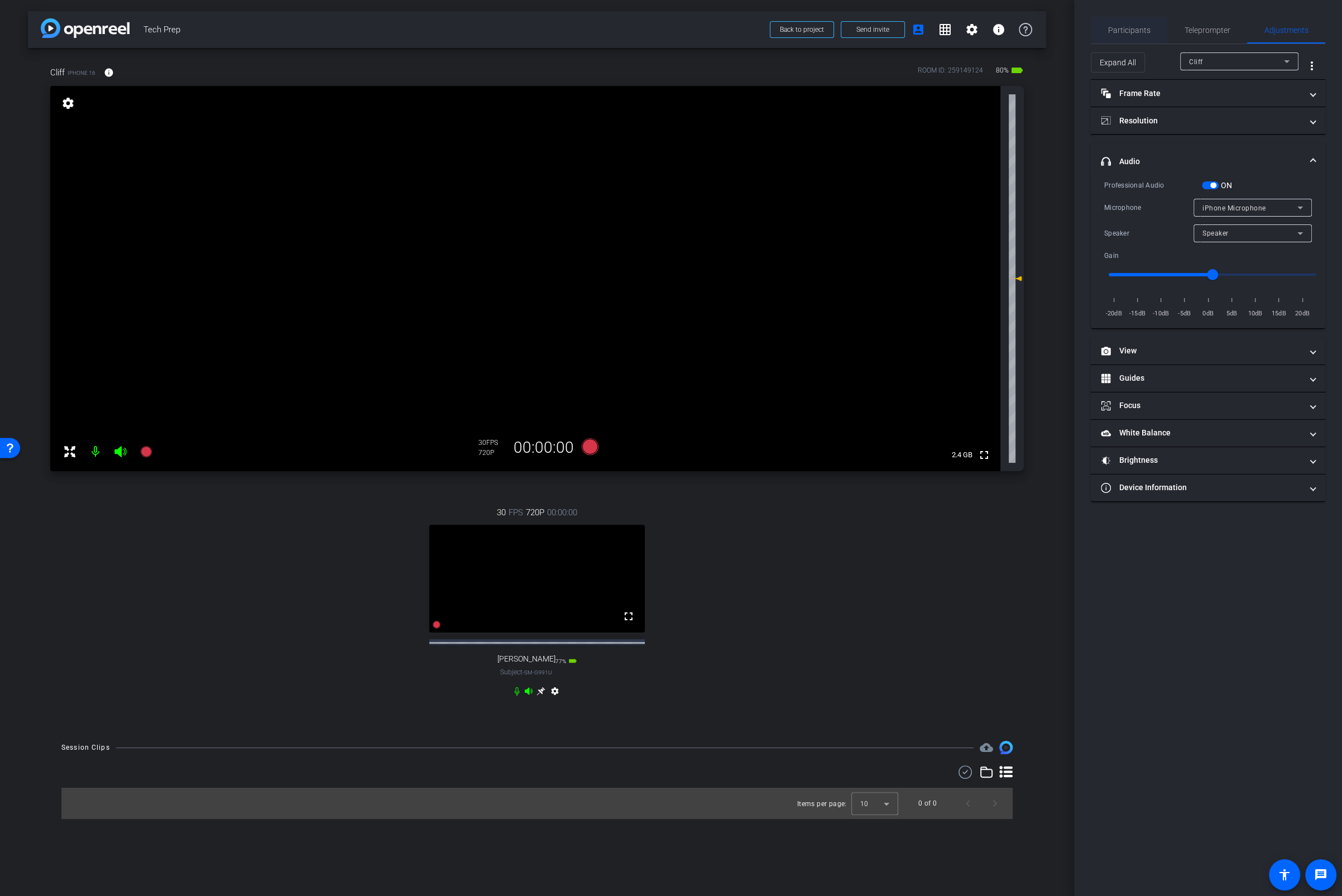
click at [1127, 35] on span "Participants" at bounding box center [1129, 30] width 42 height 27
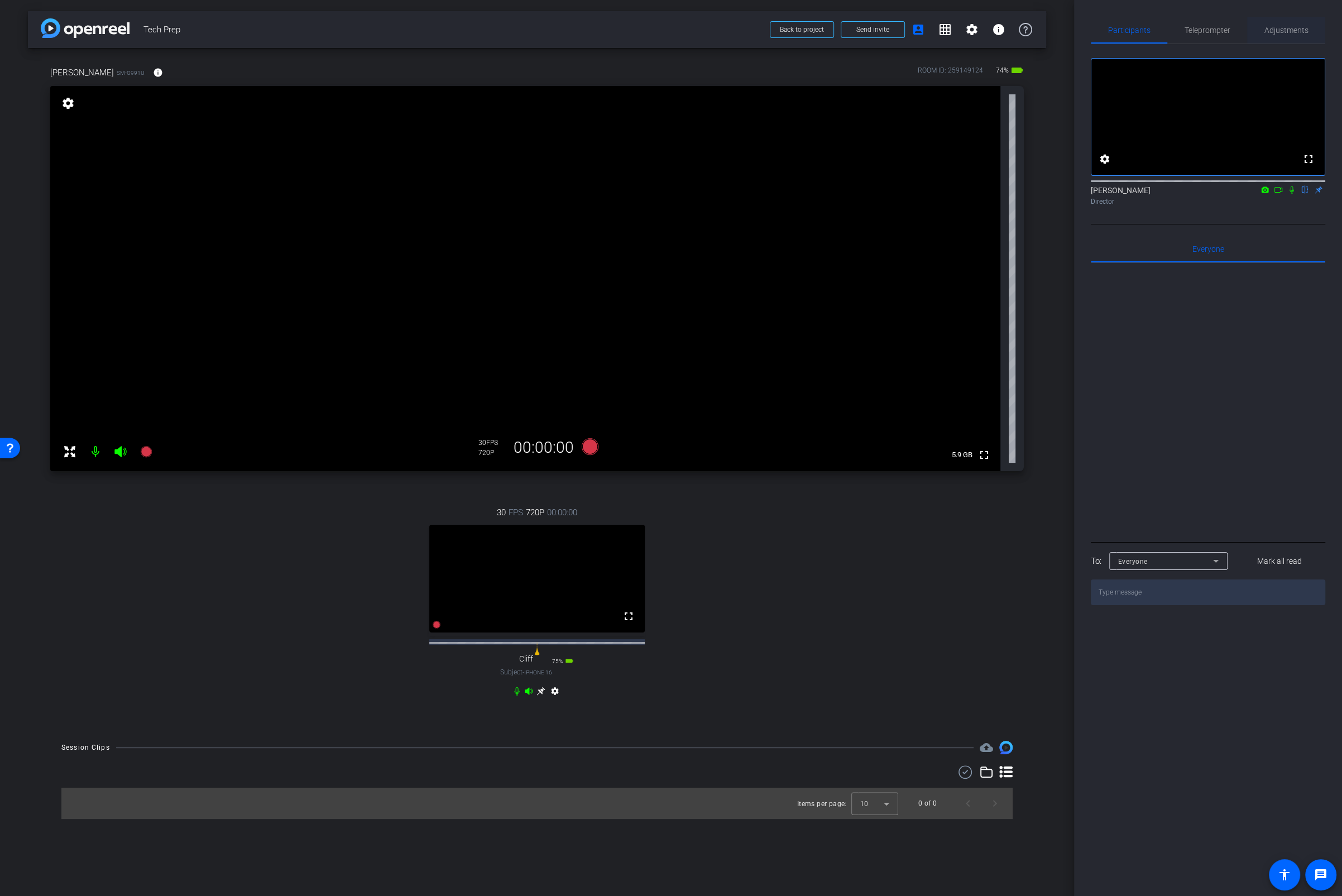
click at [1301, 20] on span "Adjustments" at bounding box center [1287, 30] width 44 height 27
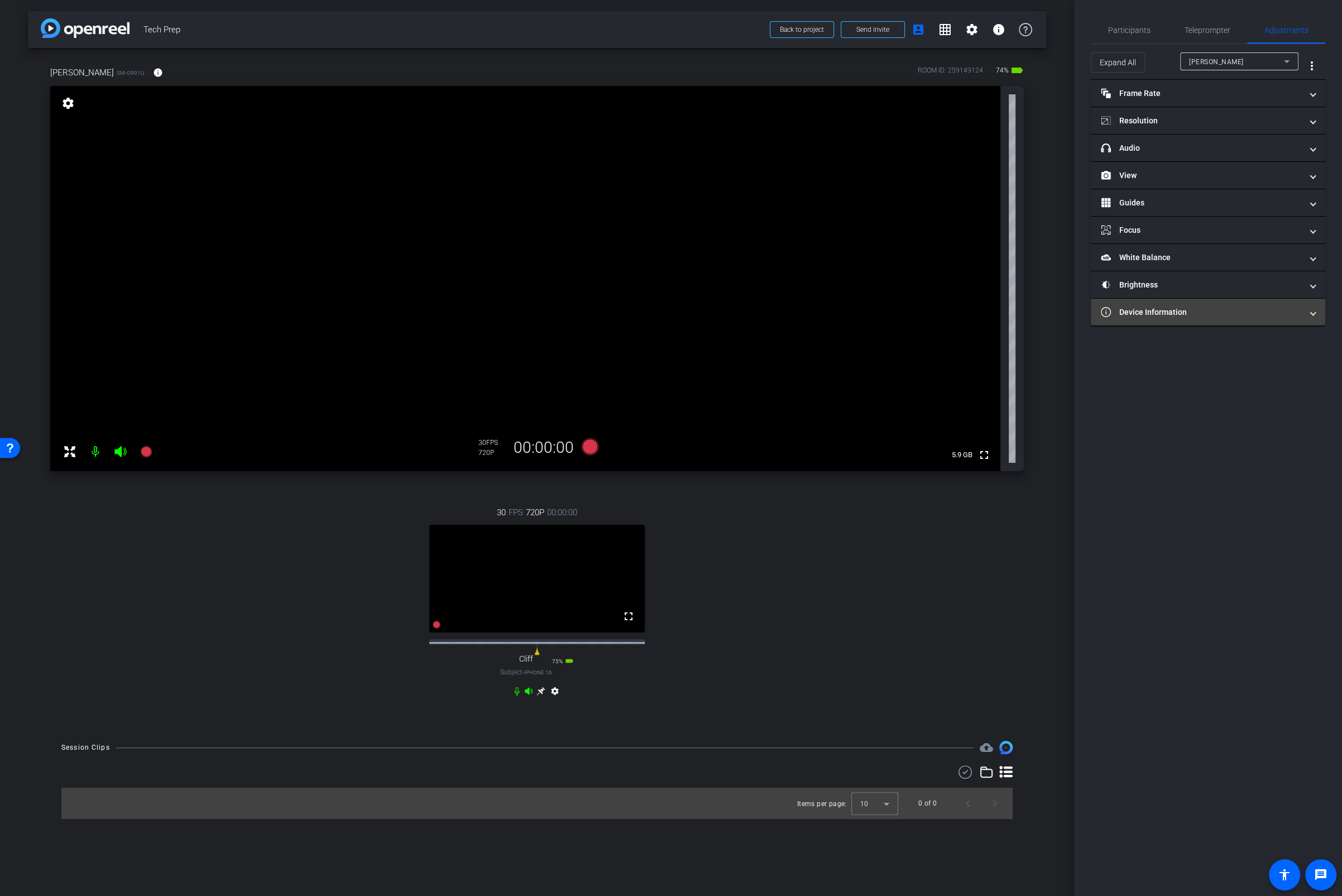
click at [1174, 307] on mat-panel-title "Device Information" at bounding box center [1201, 312] width 201 height 12
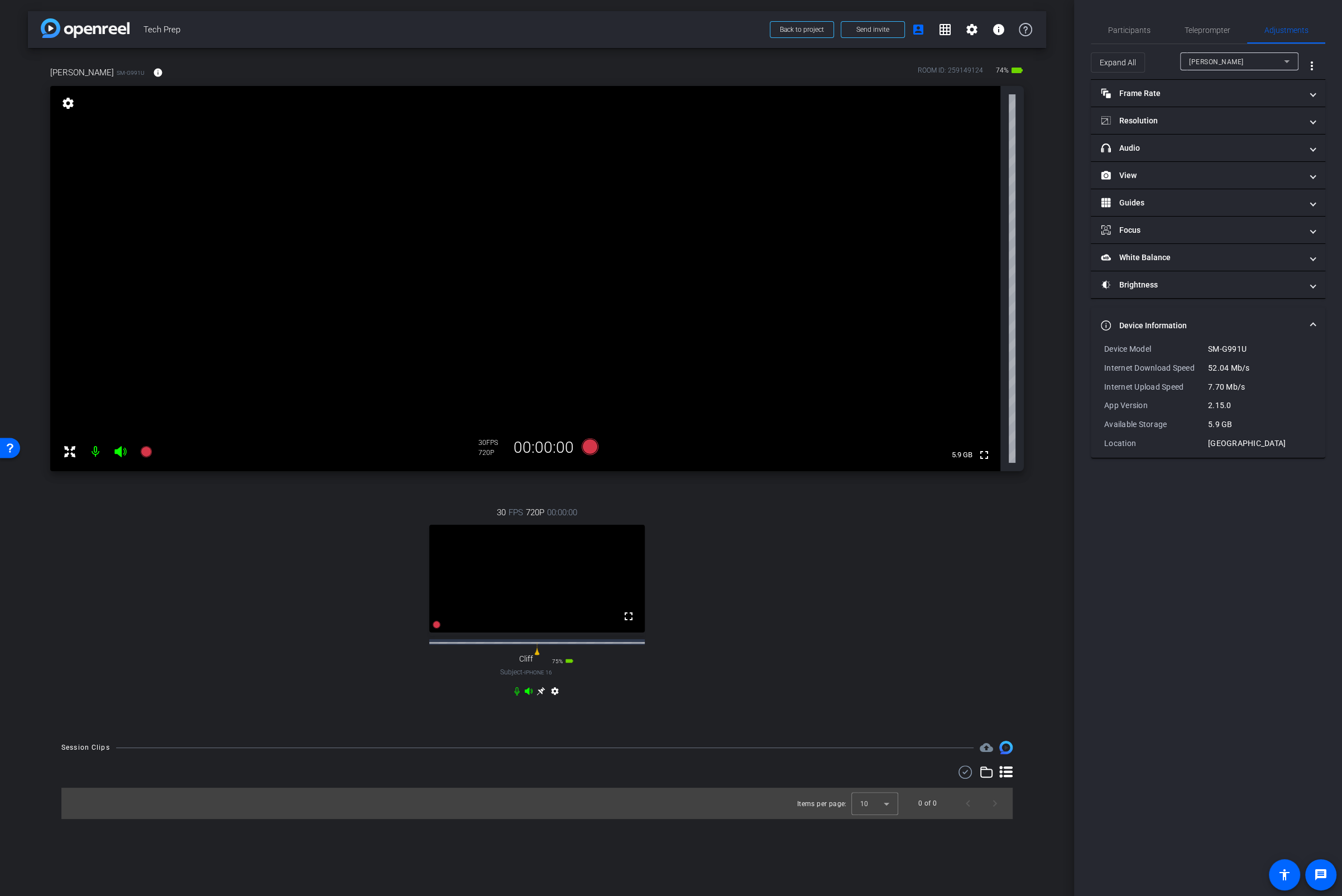
click at [1216, 64] on div "[PERSON_NAME]" at bounding box center [1237, 61] width 95 height 14
click at [1200, 99] on span "Cliff" at bounding box center [1197, 102] width 15 height 13
click at [1133, 26] on span "Participants" at bounding box center [1129, 30] width 42 height 8
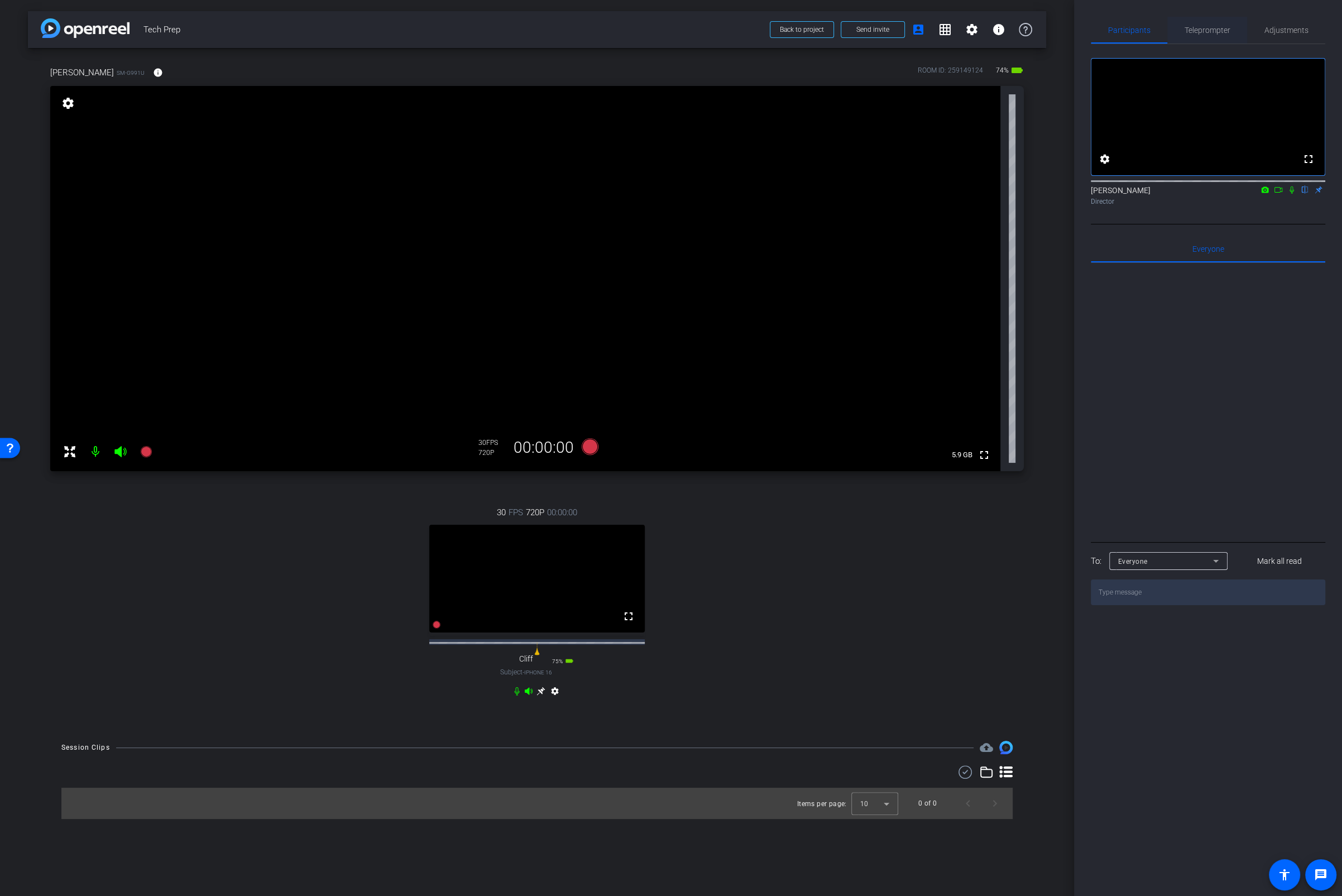
click at [1209, 34] on span "Teleprompter" at bounding box center [1208, 30] width 46 height 8
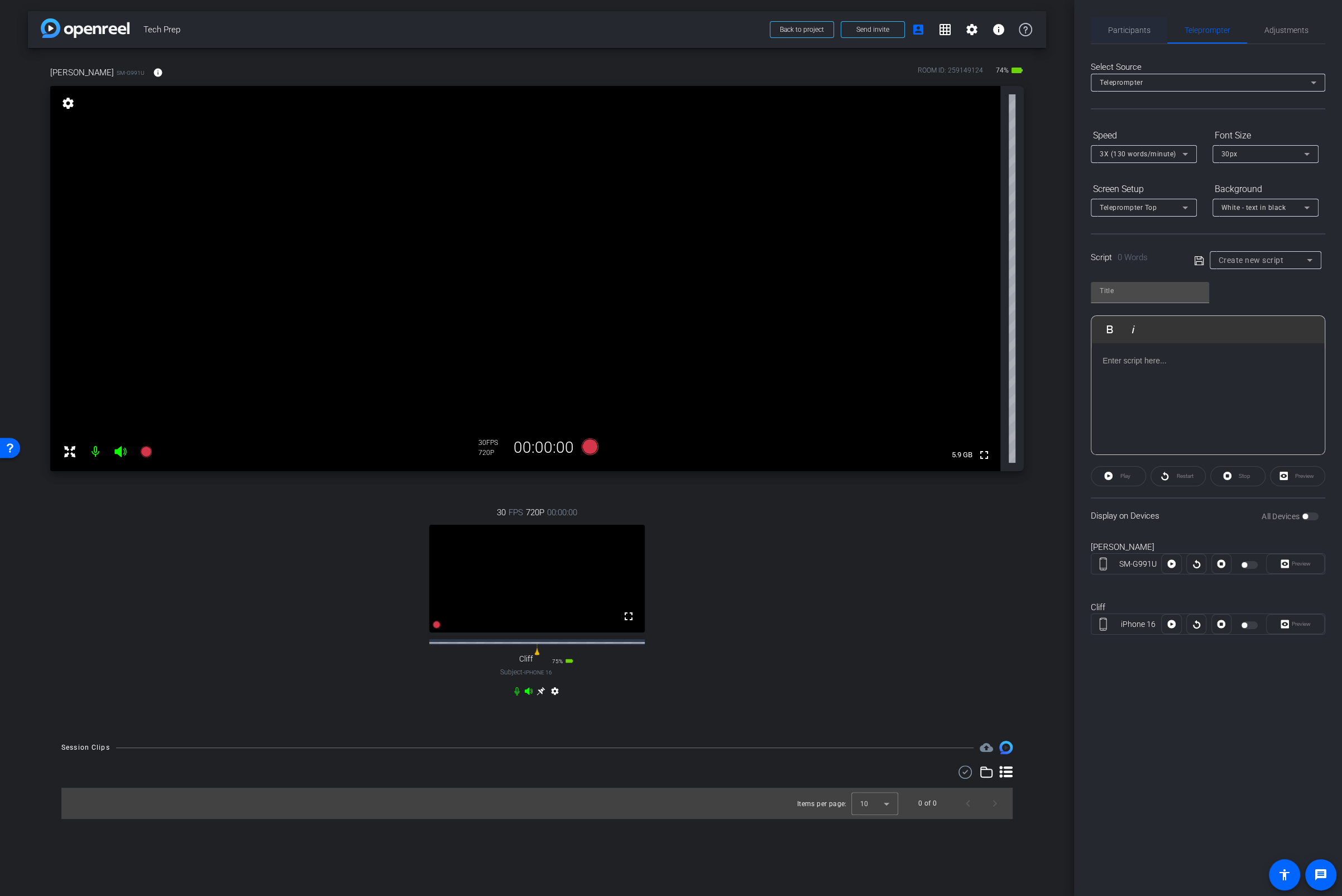
click at [1149, 33] on div "Participants" at bounding box center [1128, 30] width 76 height 27
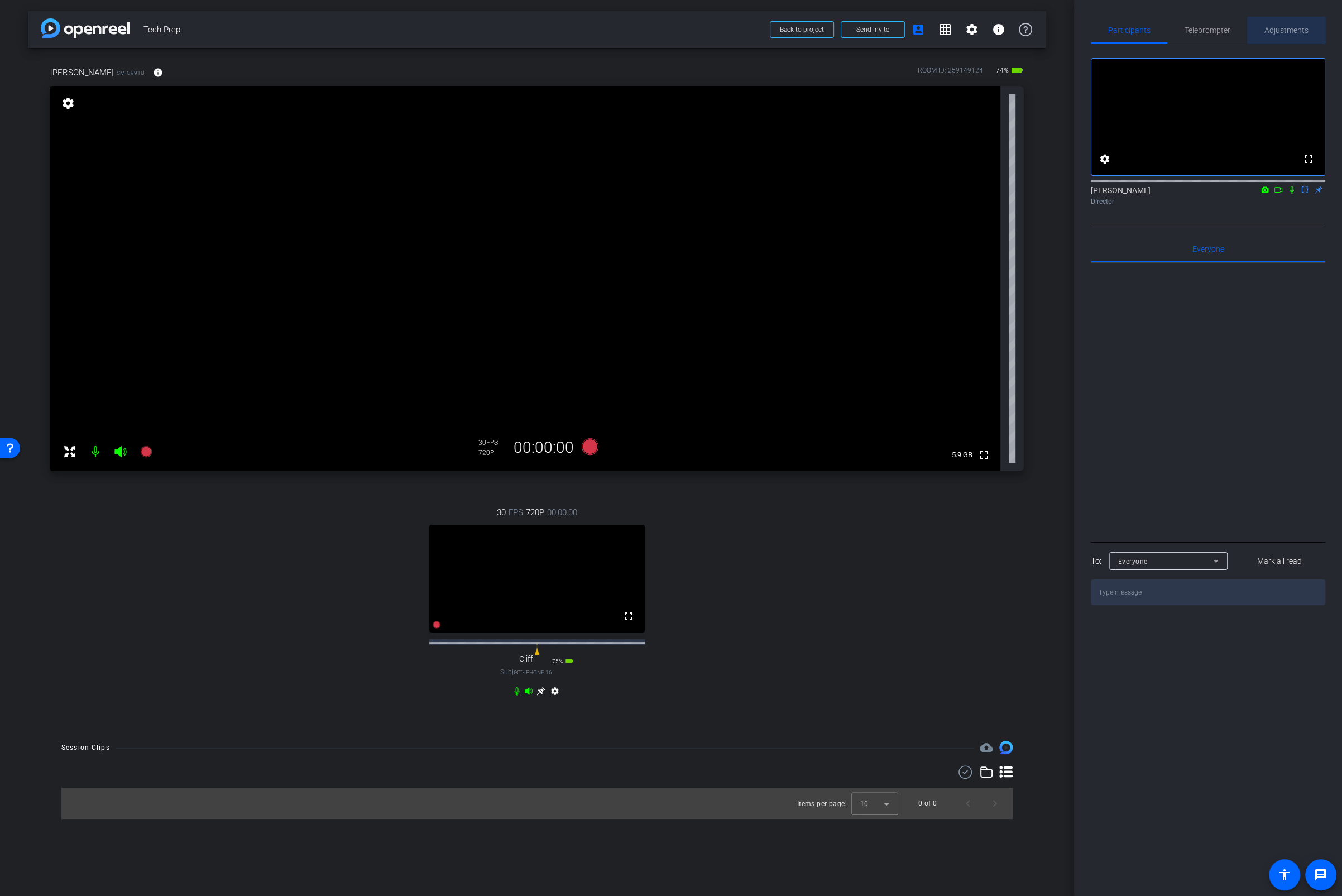
click at [1301, 38] on span "Adjustments" at bounding box center [1287, 30] width 44 height 27
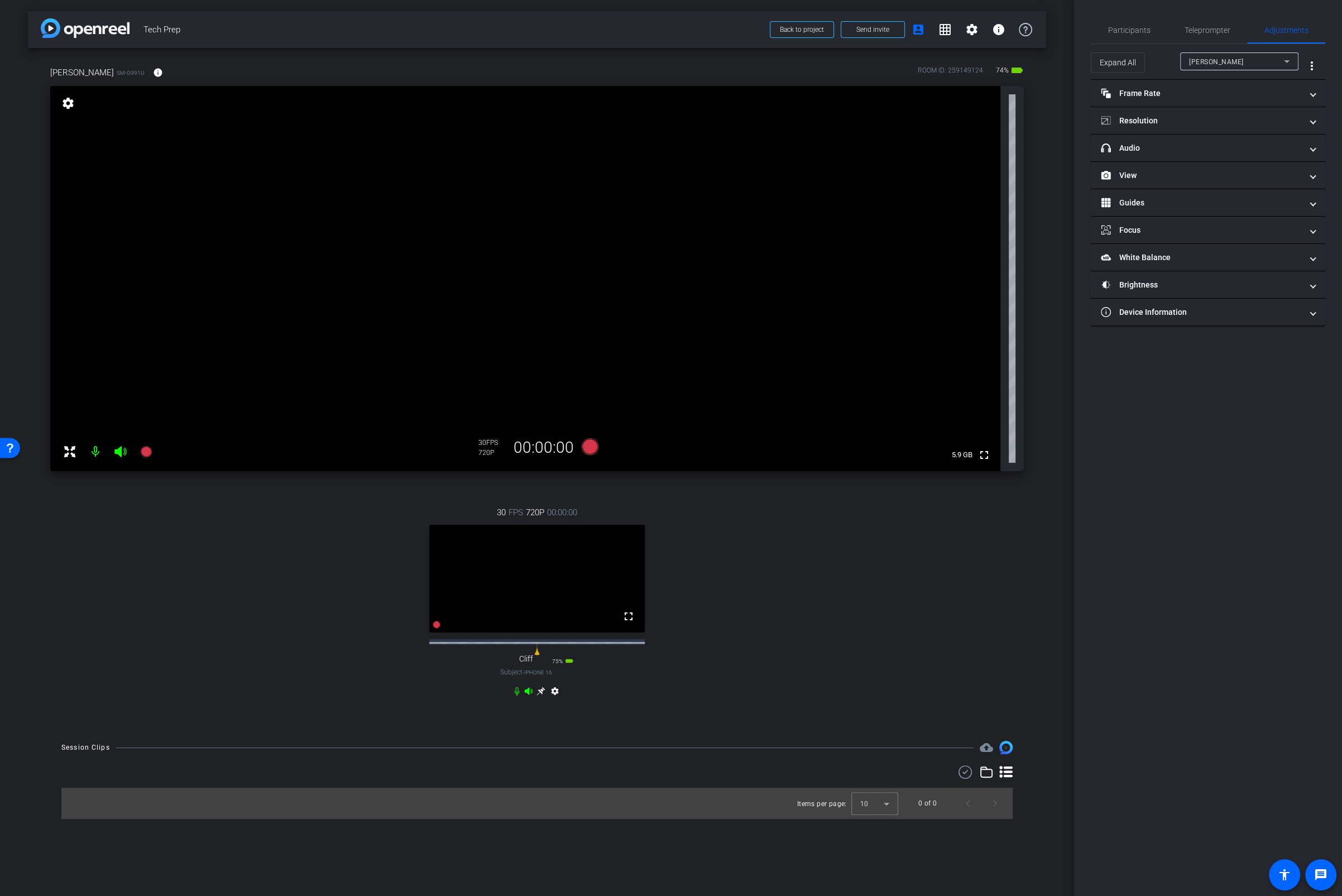
click at [1225, 68] on div "[PERSON_NAME]" at bounding box center [1237, 61] width 95 height 14
click at [1184, 303] on div at bounding box center [671, 448] width 1342 height 896
click at [1183, 309] on mat-panel-title "Device Information" at bounding box center [1201, 312] width 201 height 12
click at [1122, 40] on span "Participants" at bounding box center [1129, 30] width 42 height 27
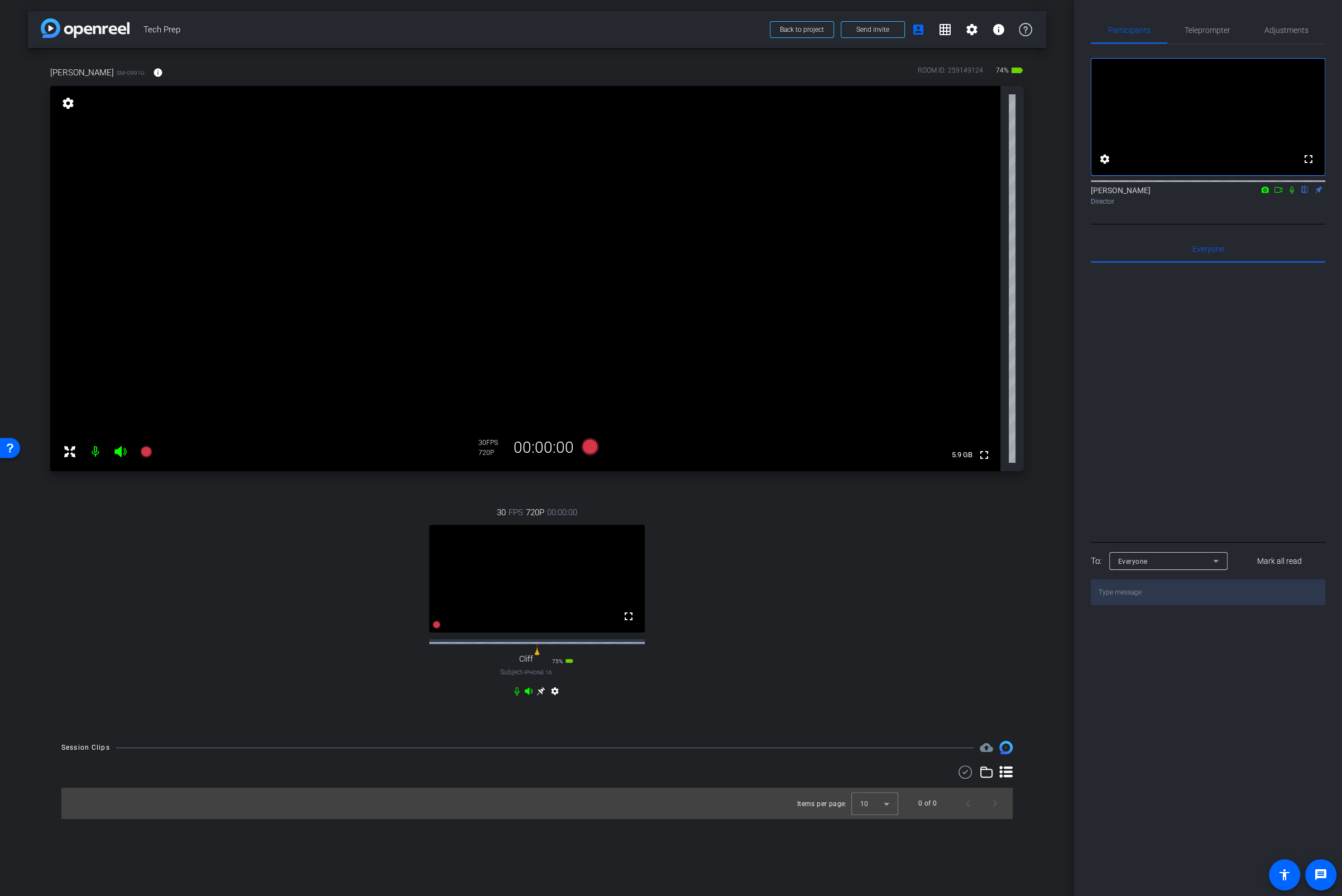
click at [946, 615] on div "30 FPS 720P 00:00:00 fullscreen Cliff Subject - iPhone 16 75% battery_std setti…" at bounding box center [537, 603] width 974 height 231
